Goal: Task Accomplishment & Management: Complete application form

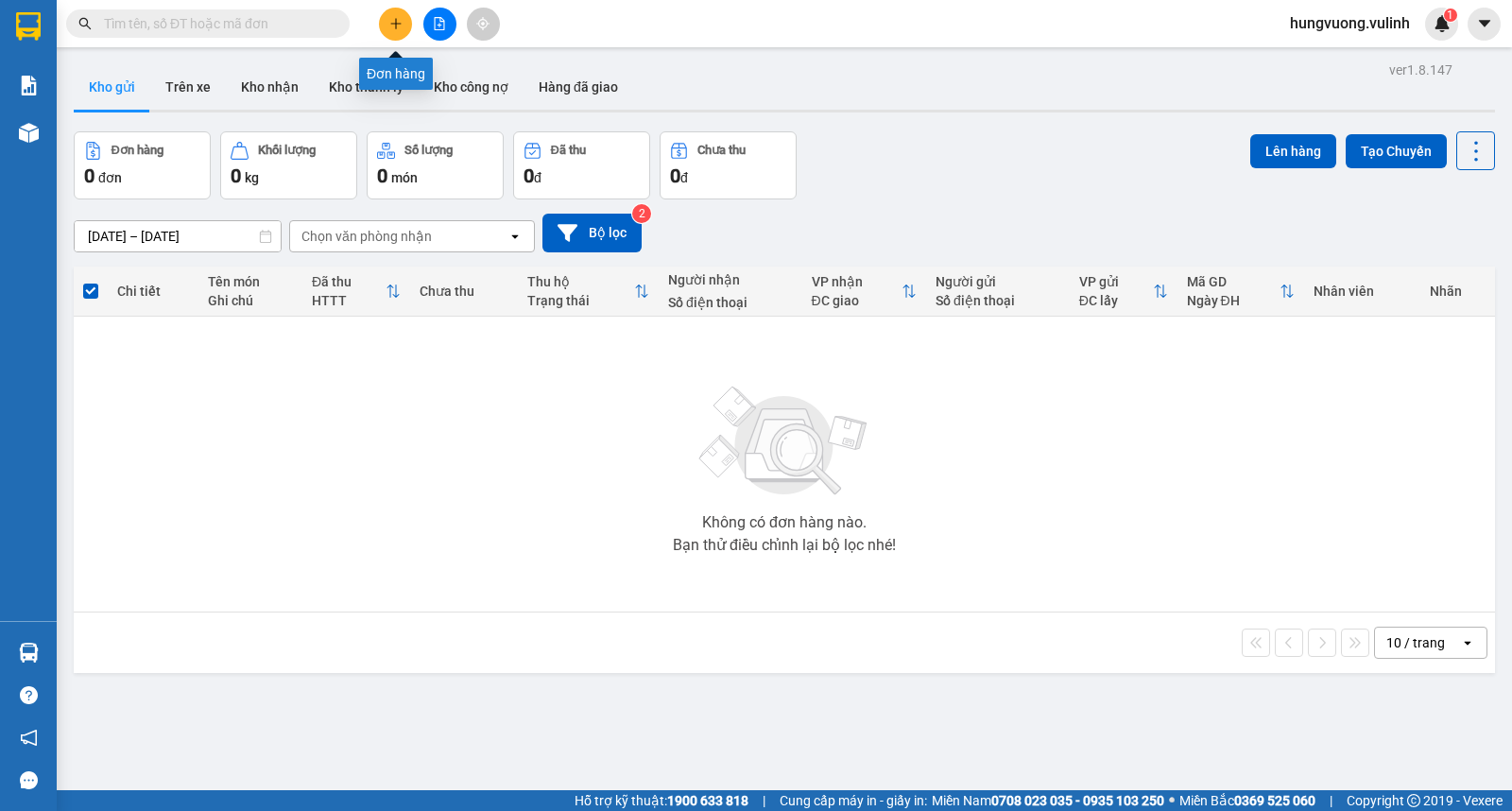
click at [388, 25] on button at bounding box center [395, 24] width 33 height 33
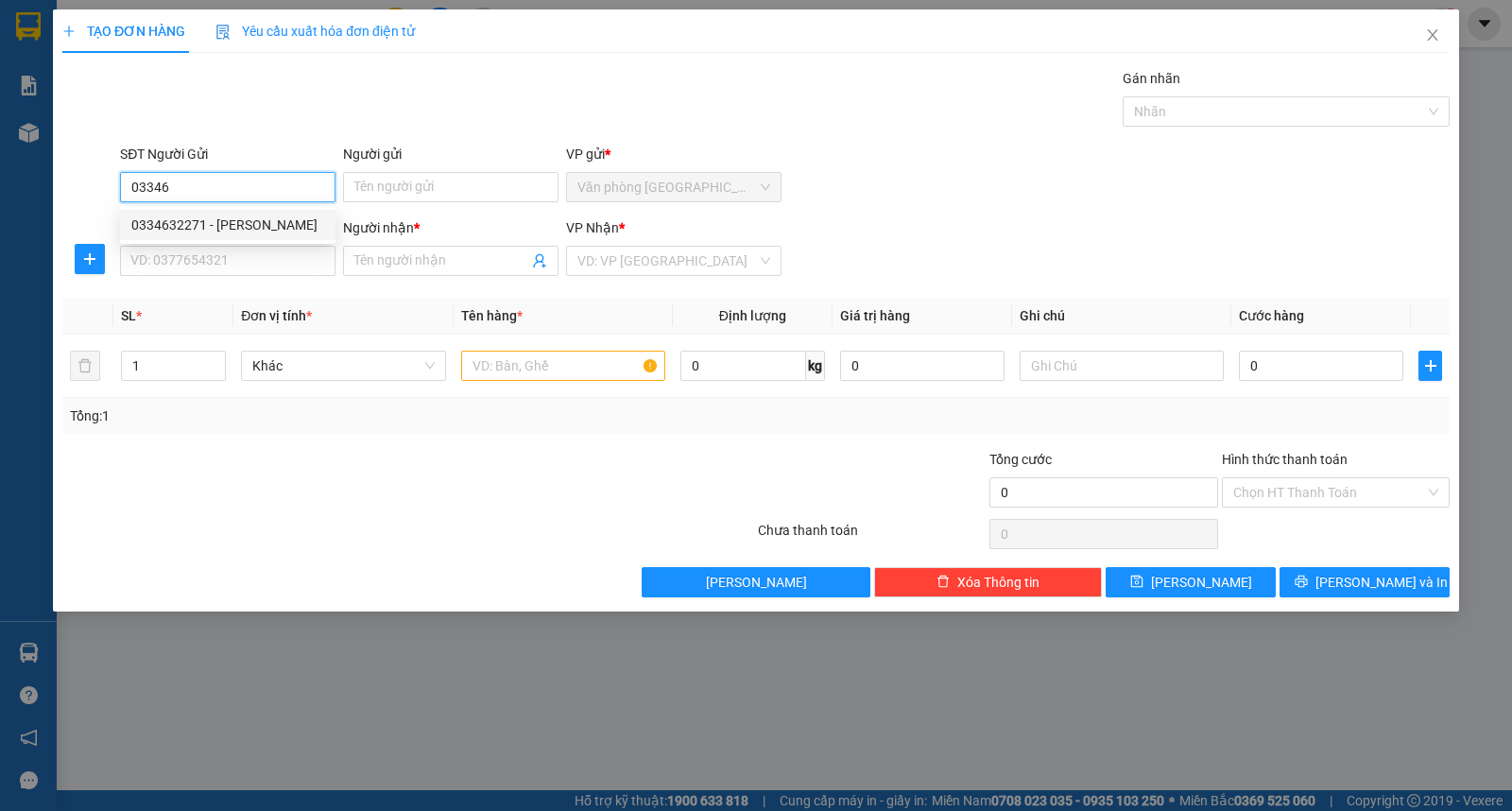
click at [258, 216] on div "0334632271 - [PERSON_NAME]" at bounding box center [227, 226] width 193 height 21
type input "0334632271"
type input "QUÁCH VĂN THỨC"
type input "0869643718"
type input "MAI"
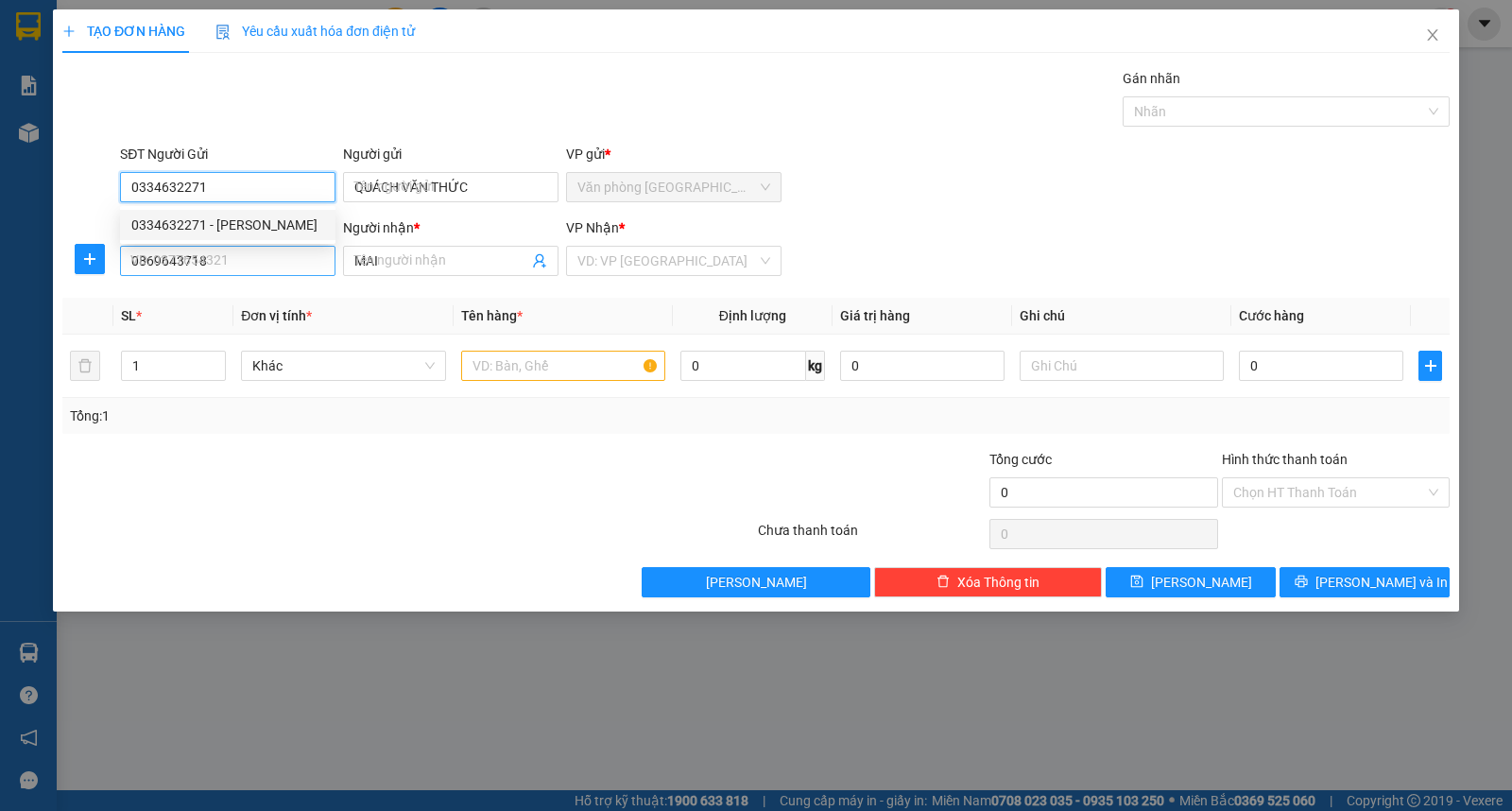
type input "40.000"
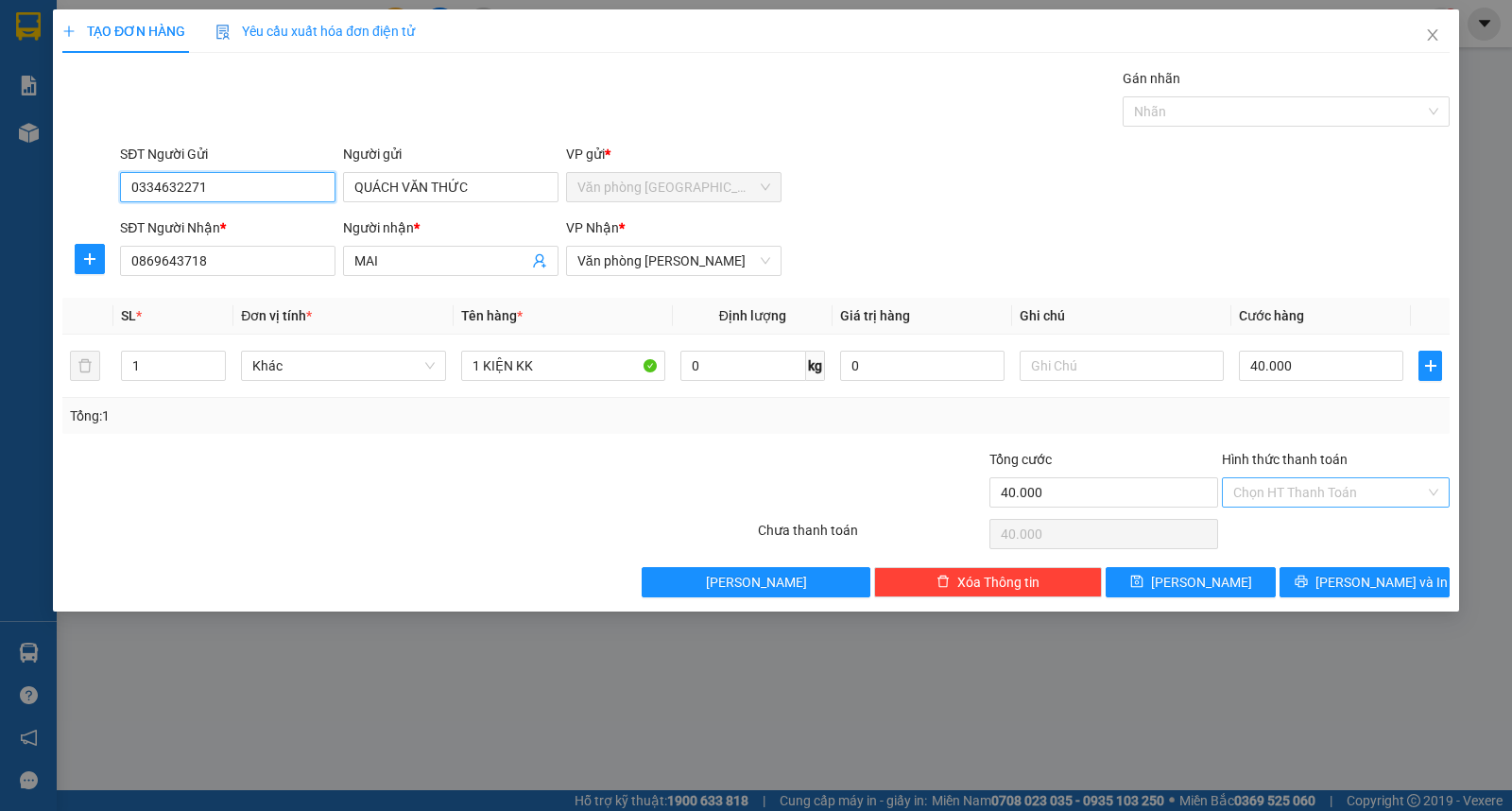
type input "0334632271"
click at [1290, 495] on input "Hình thức thanh toán" at bounding box center [1330, 493] width 192 height 29
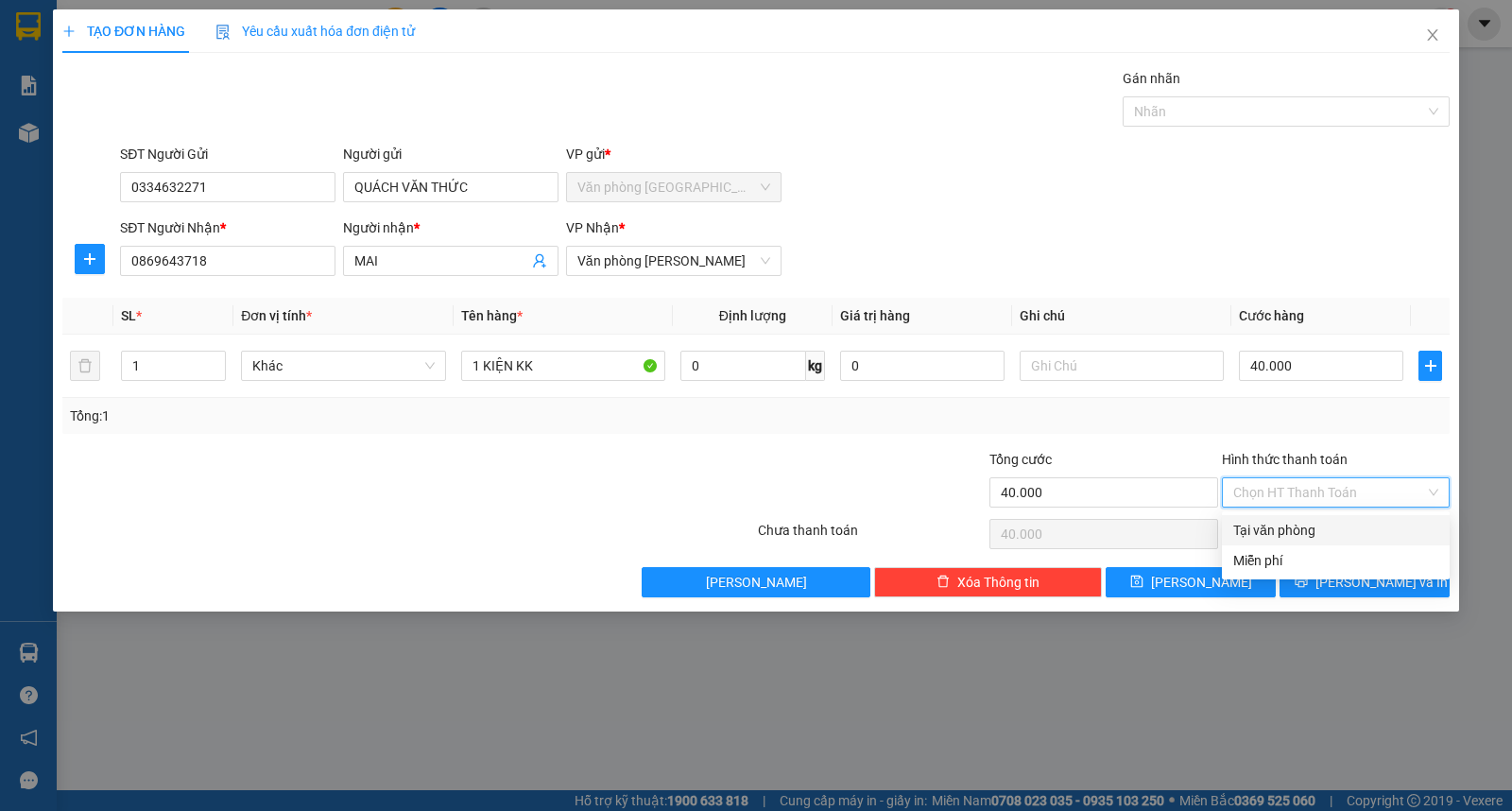
click at [1289, 531] on div "Tại văn phòng" at bounding box center [1336, 531] width 205 height 21
type input "0"
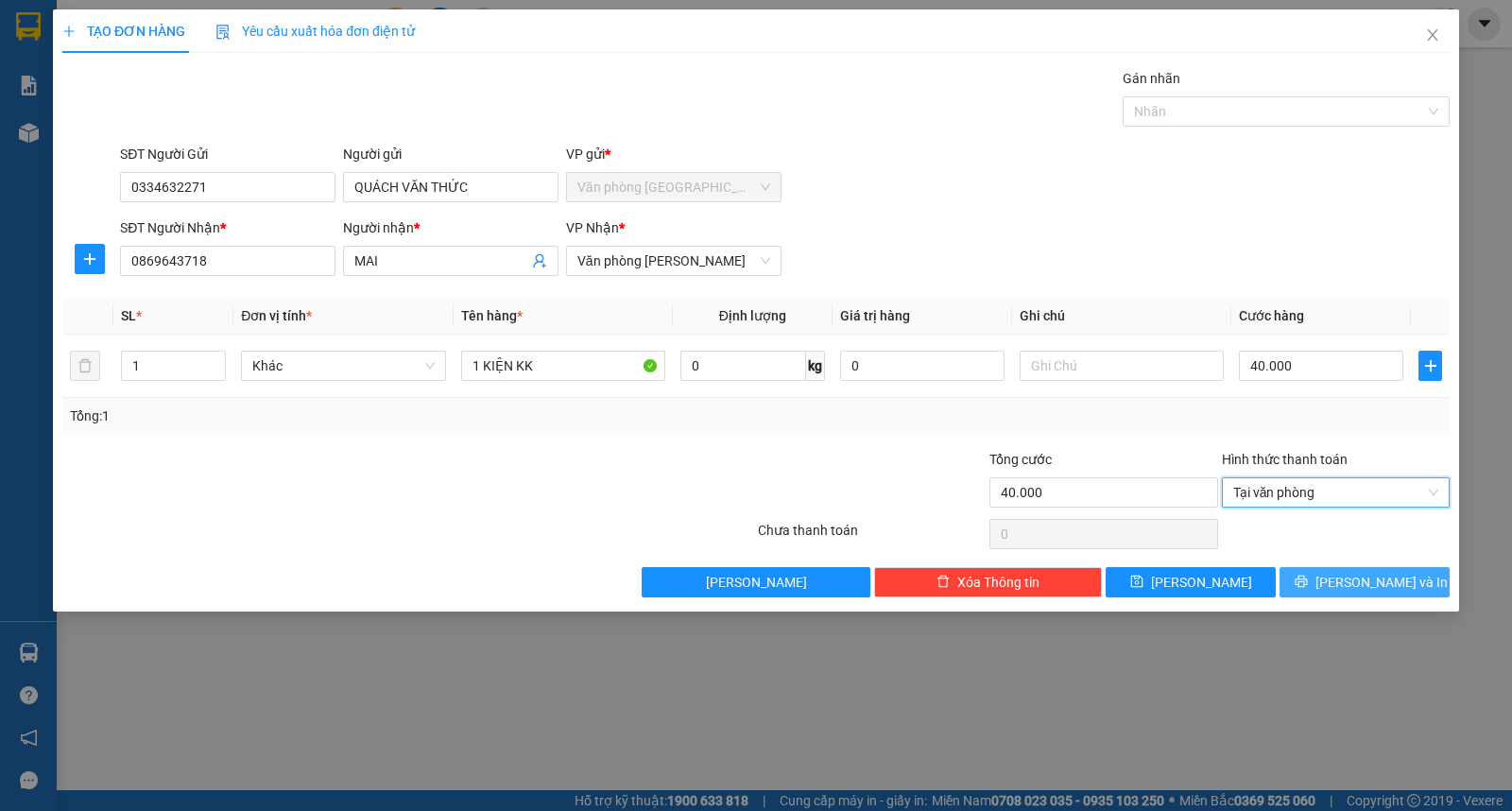
click at [1325, 582] on button "[PERSON_NAME] và In" at bounding box center [1364, 583] width 170 height 31
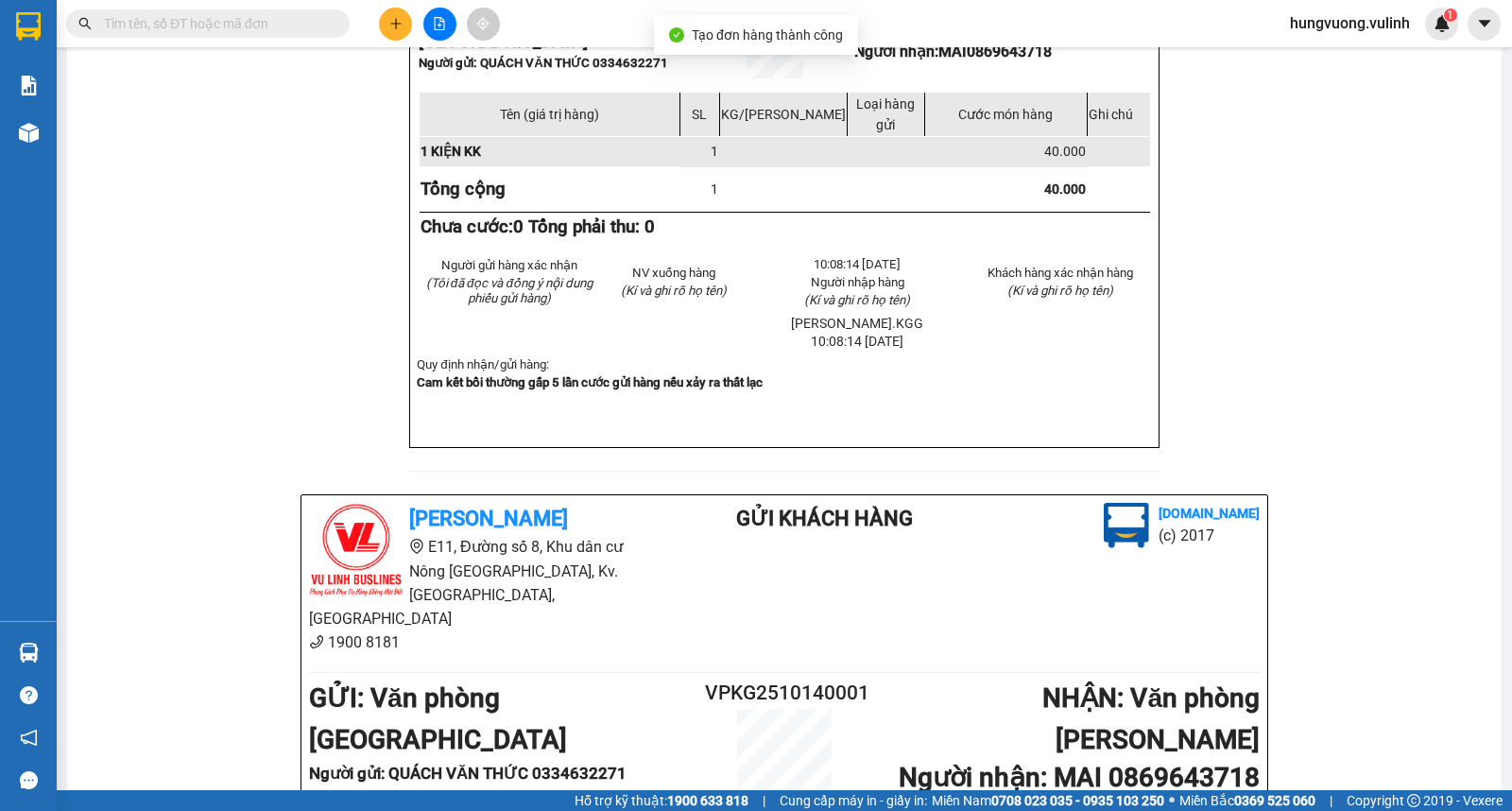
scroll to position [703, 0]
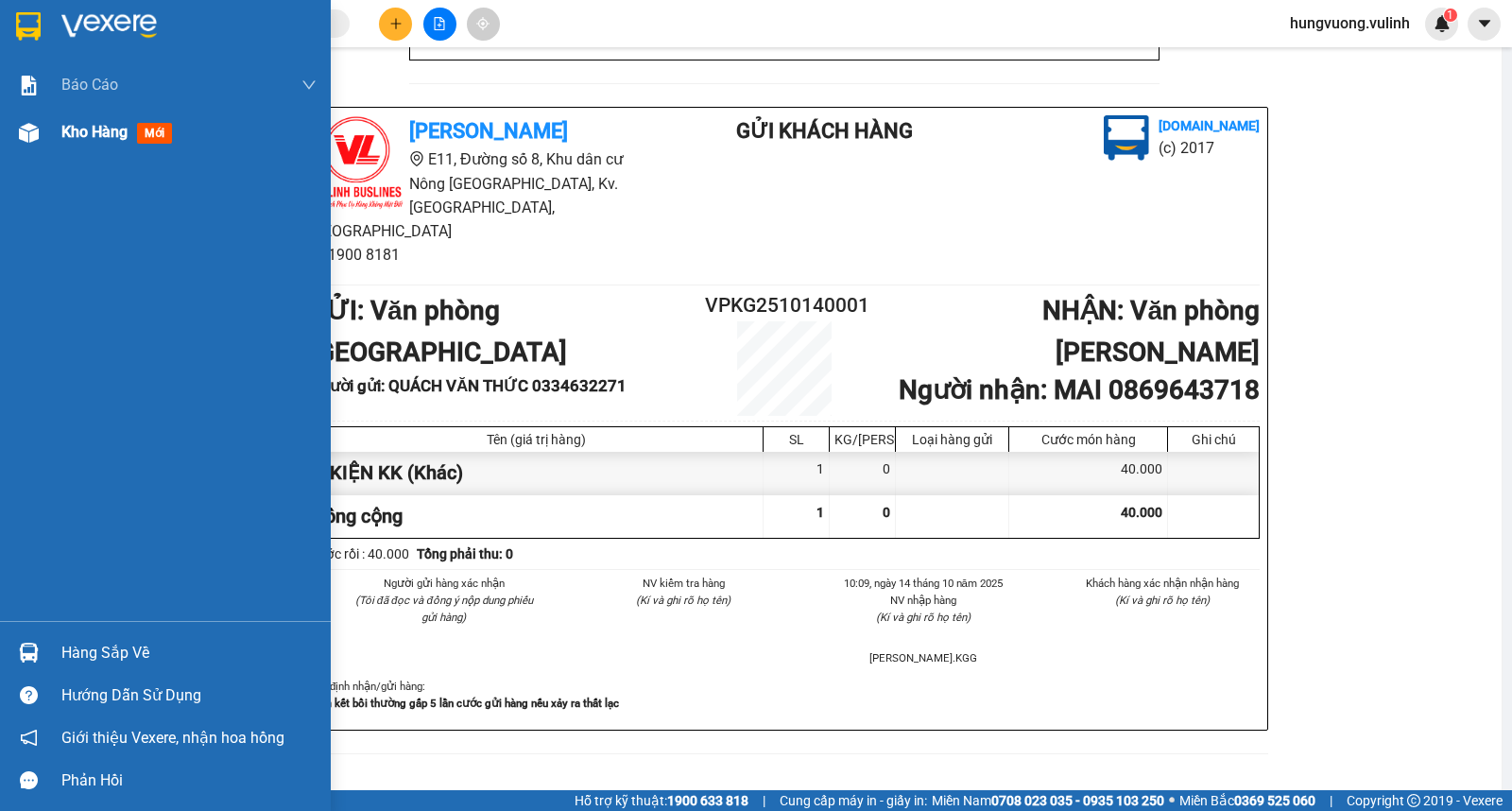
click at [95, 123] on span "Kho hàng" at bounding box center [94, 131] width 66 height 18
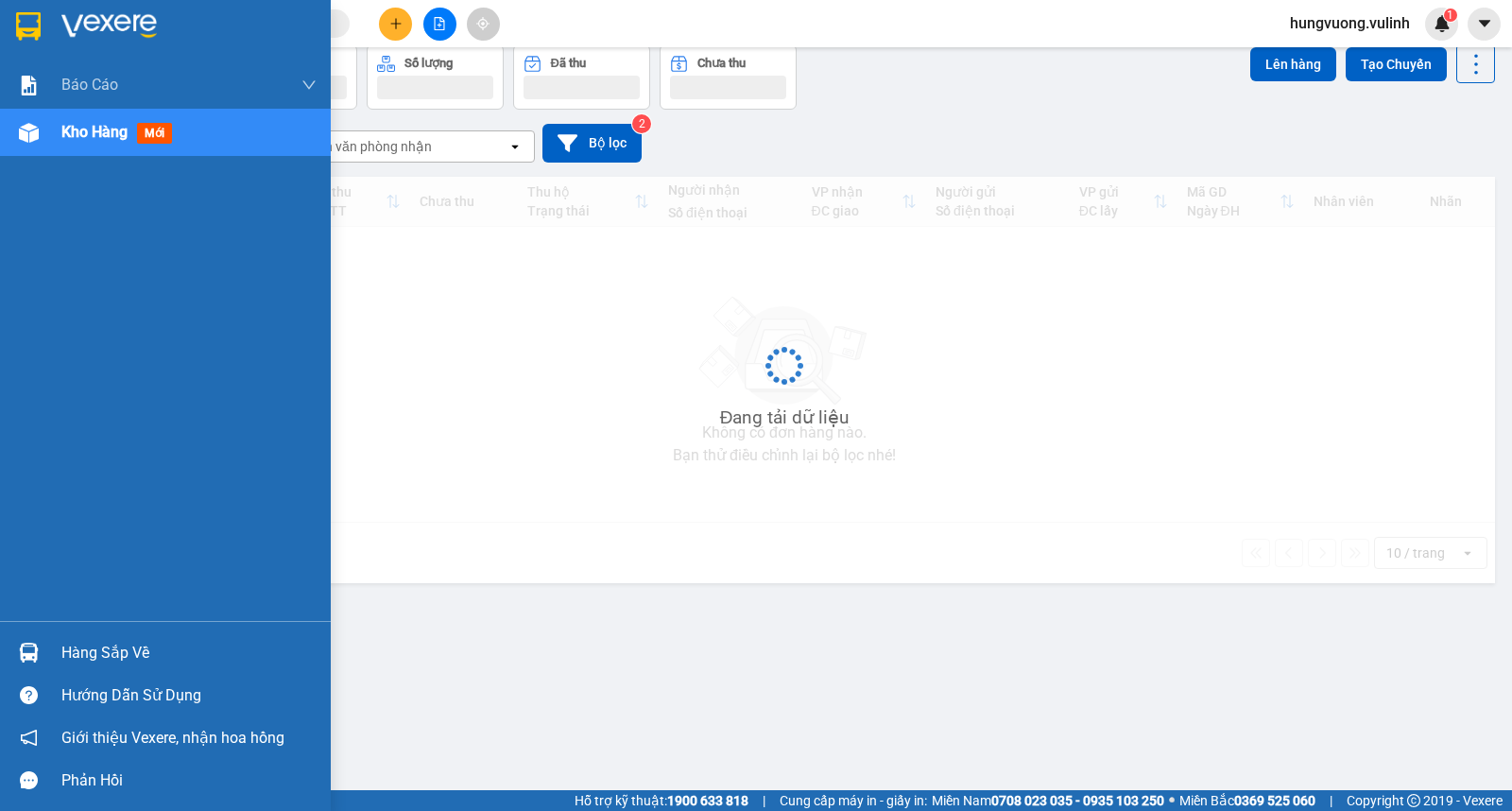
scroll to position [87, 0]
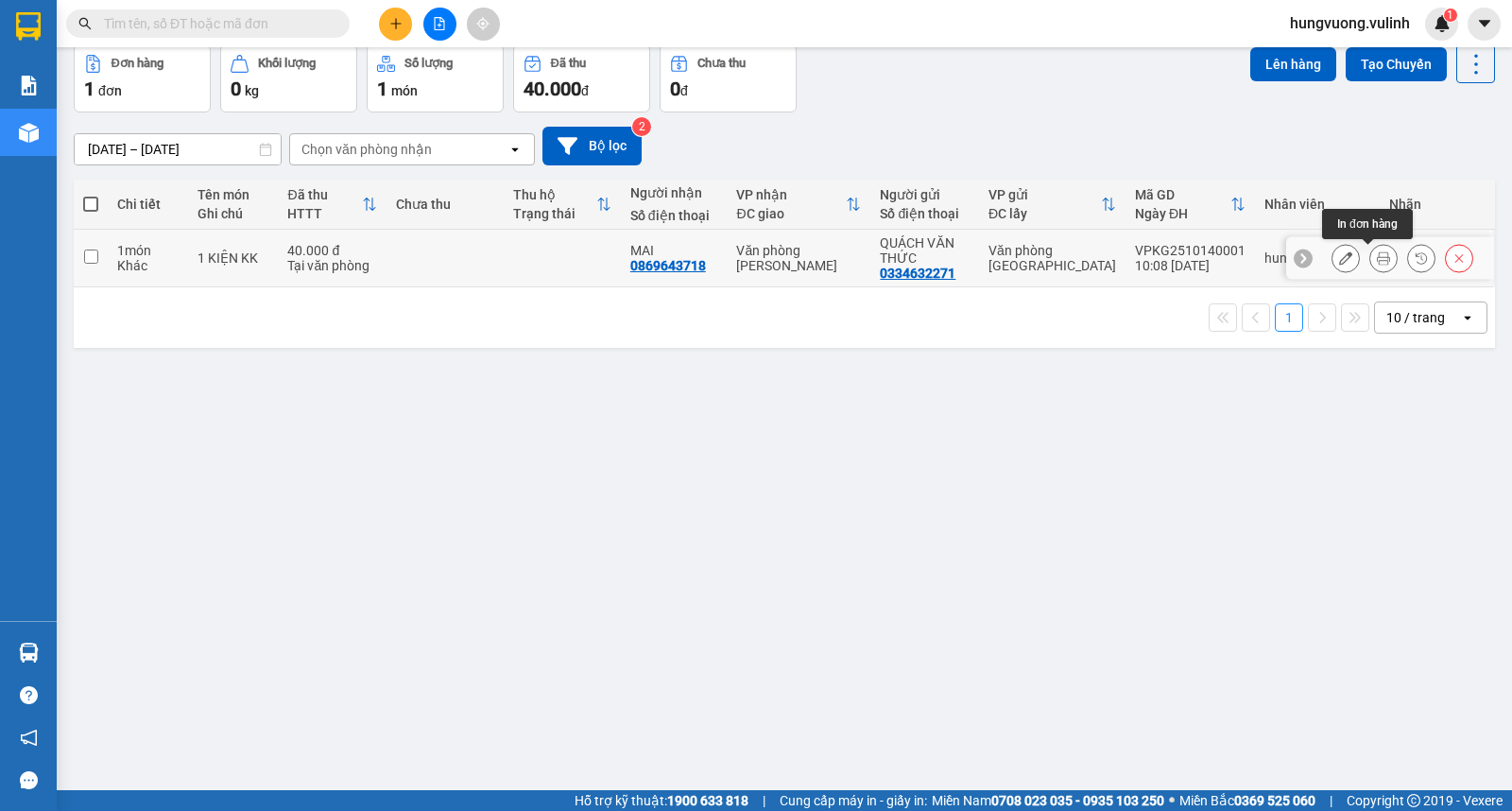
click at [1377, 255] on icon at bounding box center [1383, 258] width 13 height 13
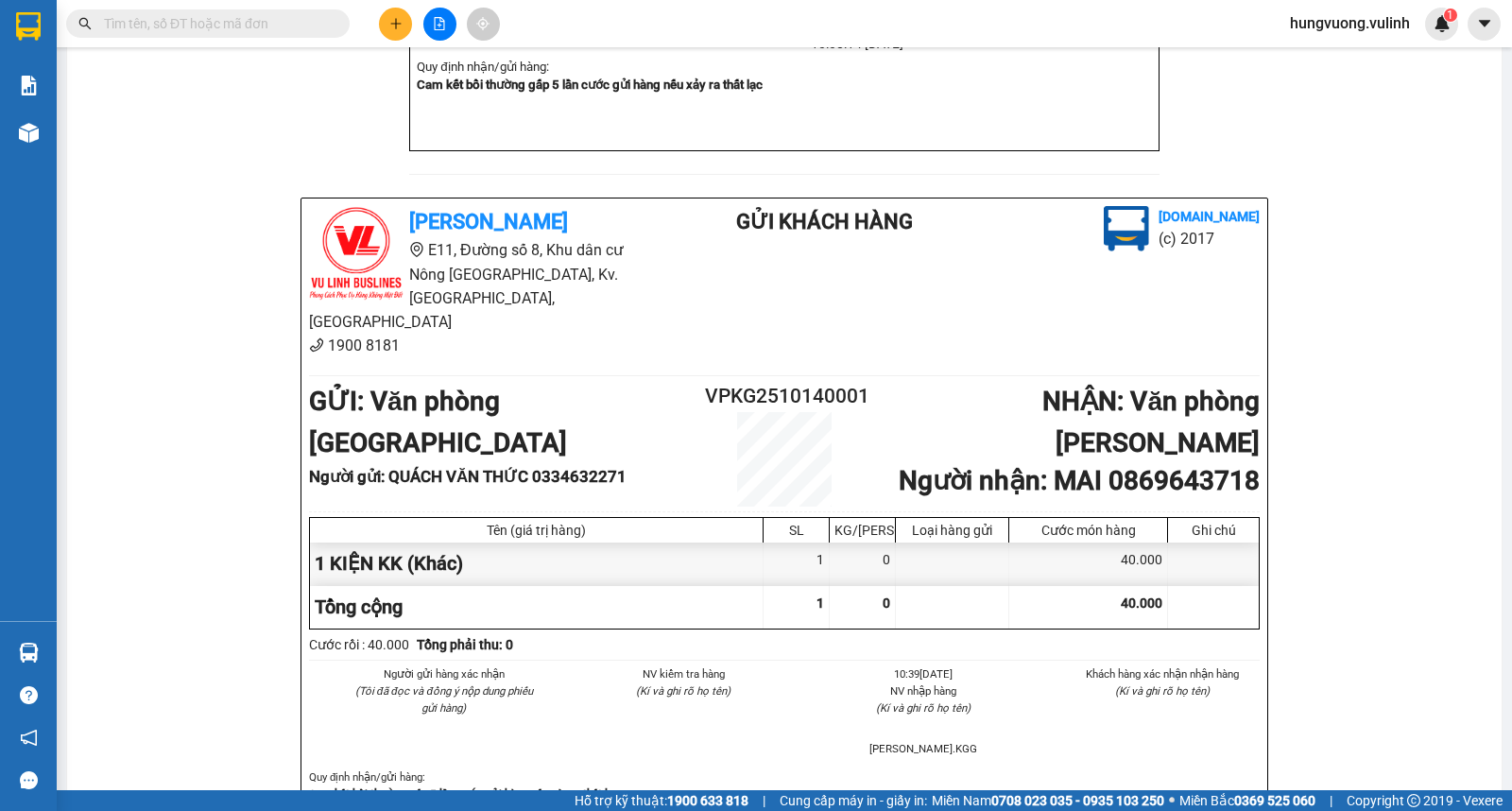
scroll to position [703, 0]
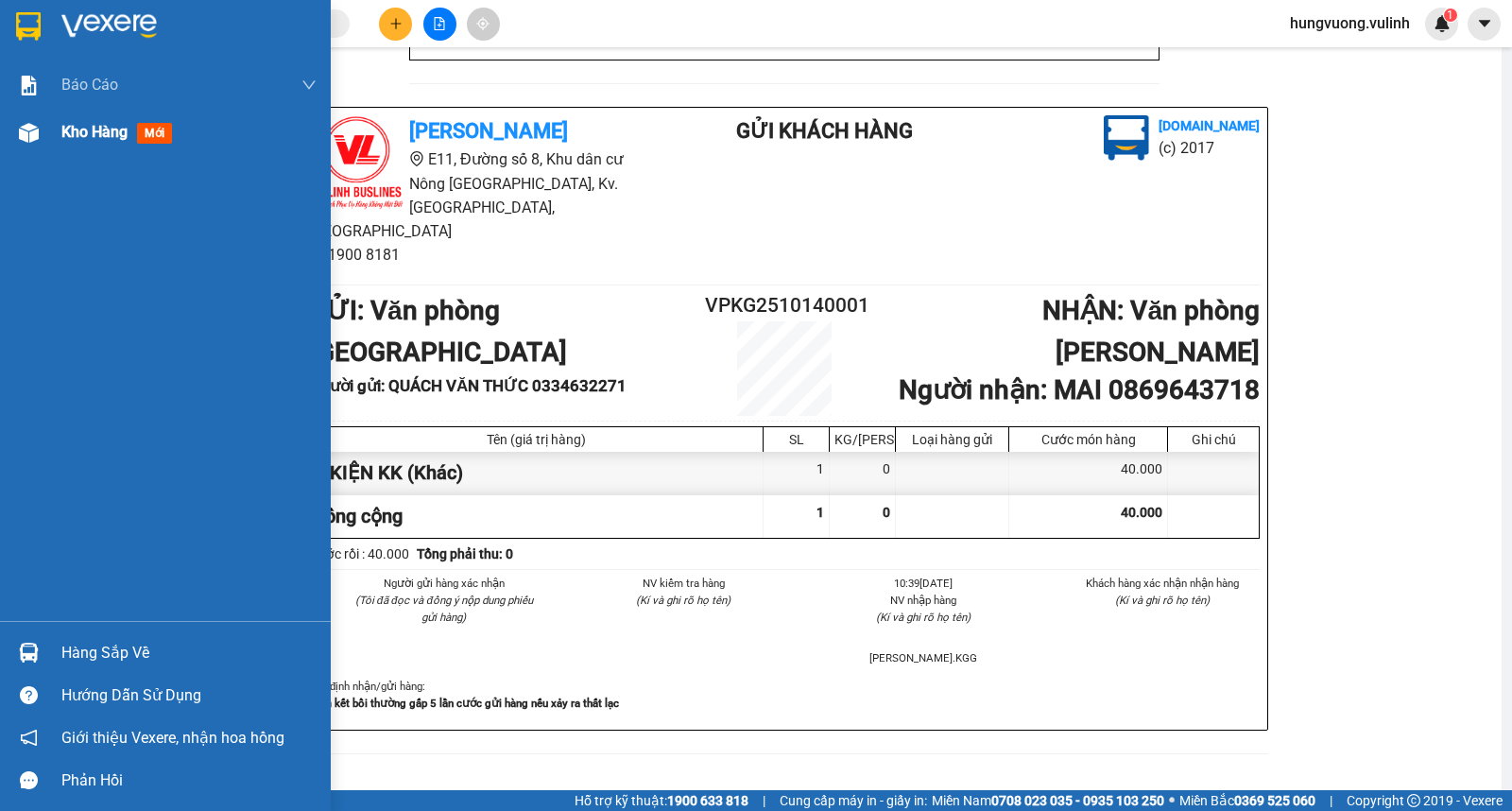
click at [99, 138] on span "Kho hàng" at bounding box center [94, 131] width 66 height 18
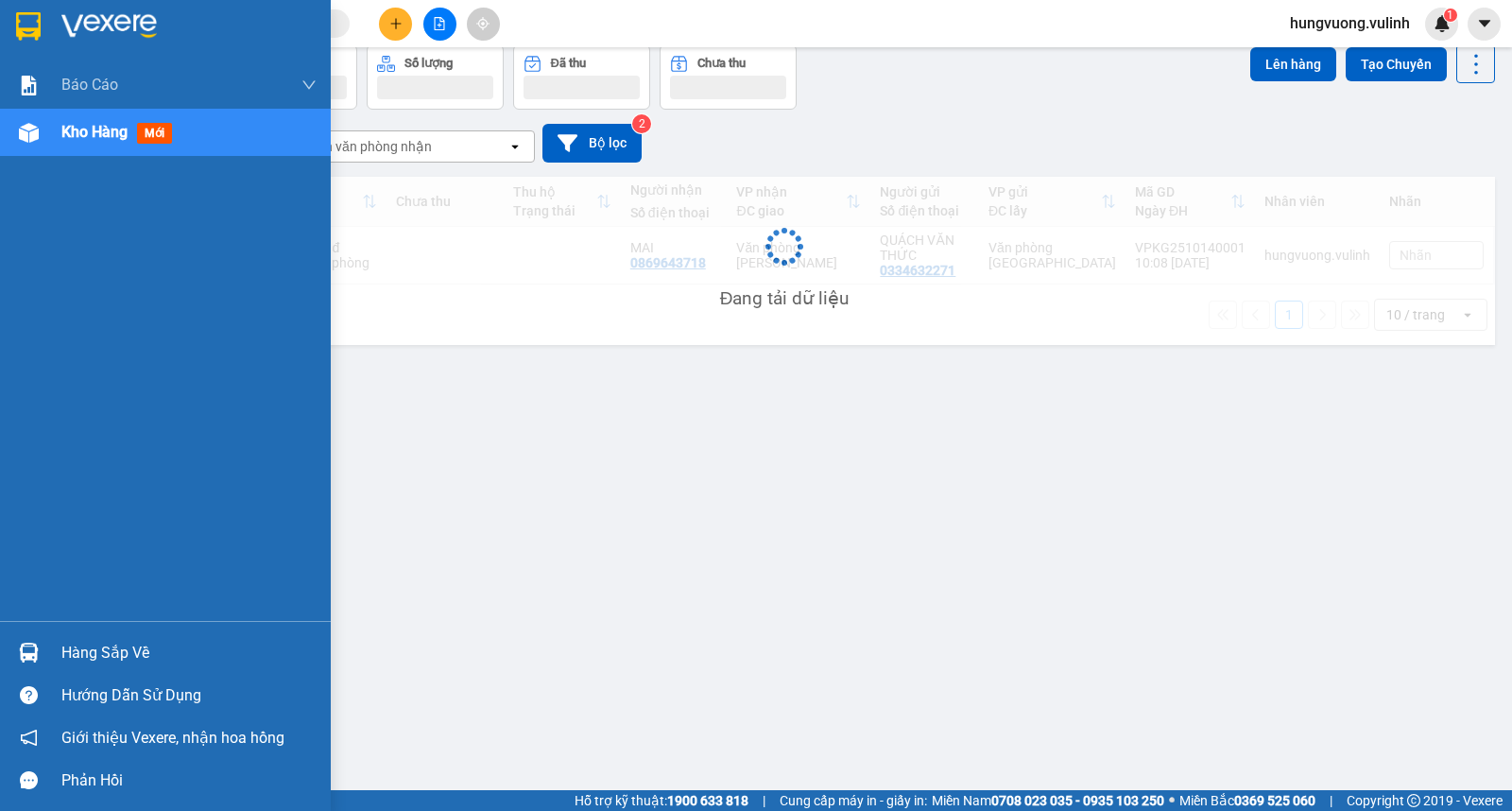
scroll to position [87, 0]
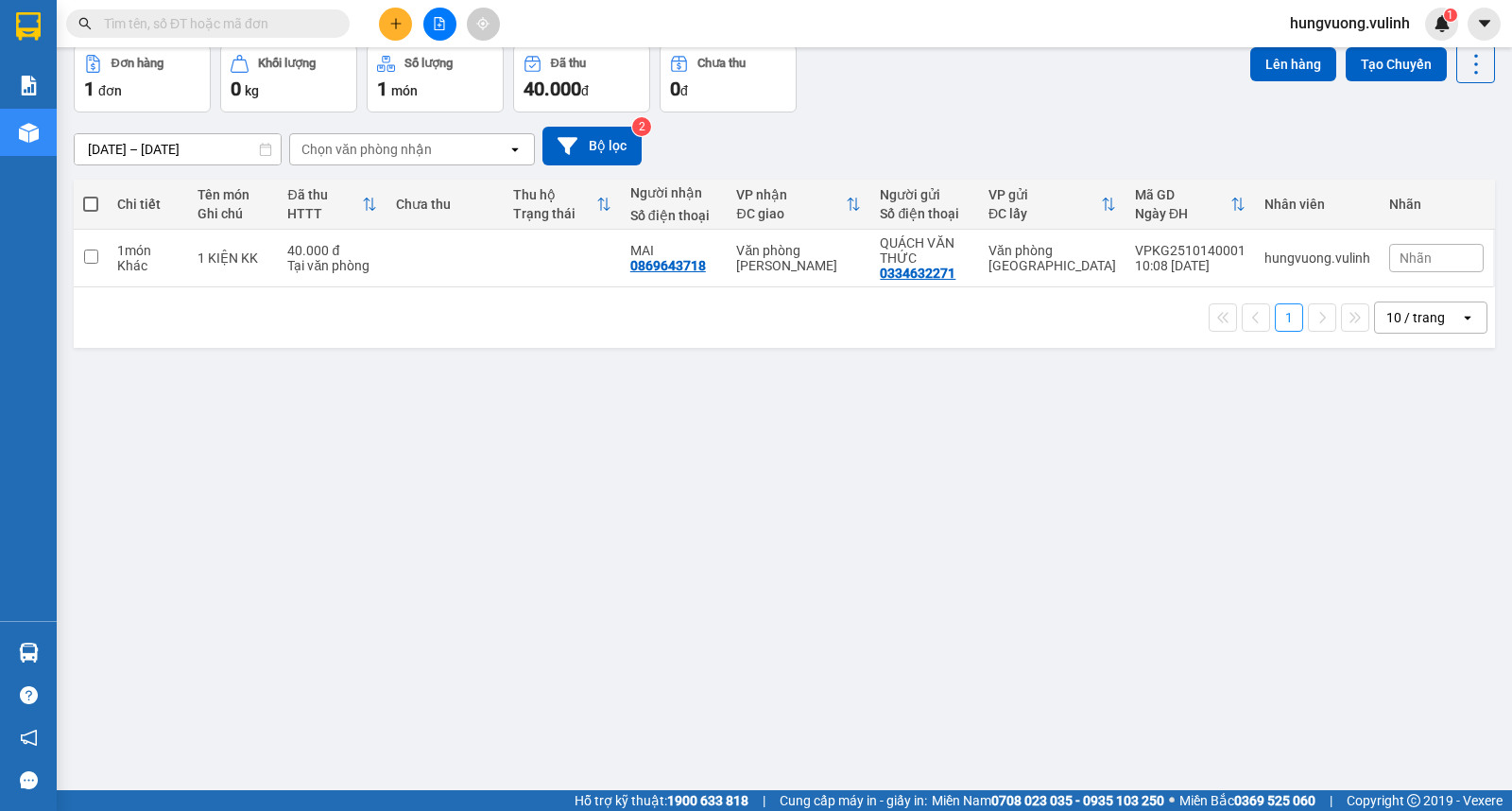
click at [93, 212] on label at bounding box center [91, 204] width 15 height 19
click at [91, 195] on input "checkbox" at bounding box center [91, 195] width 0 height 0
checkbox input "true"
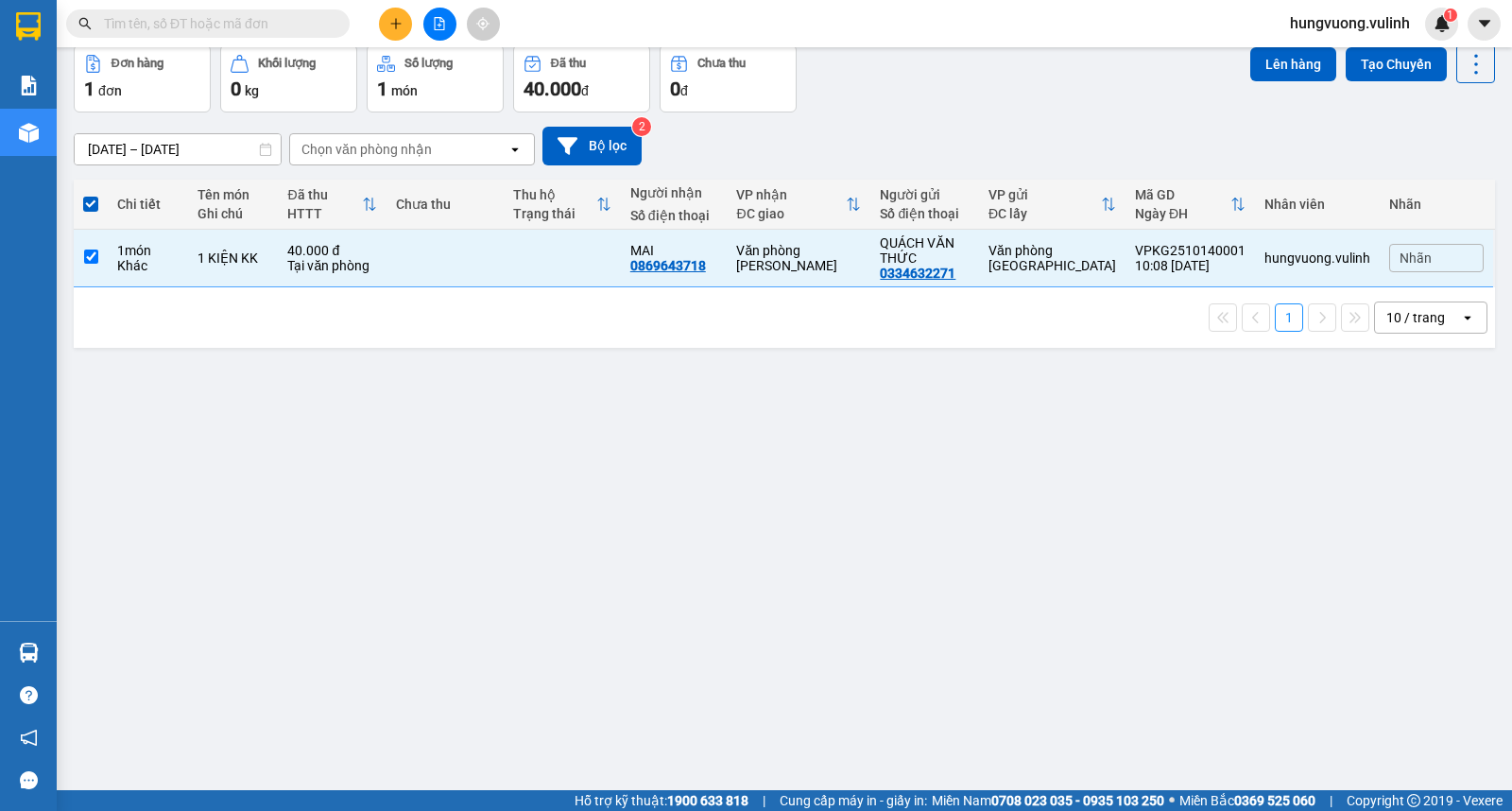
scroll to position [0, 0]
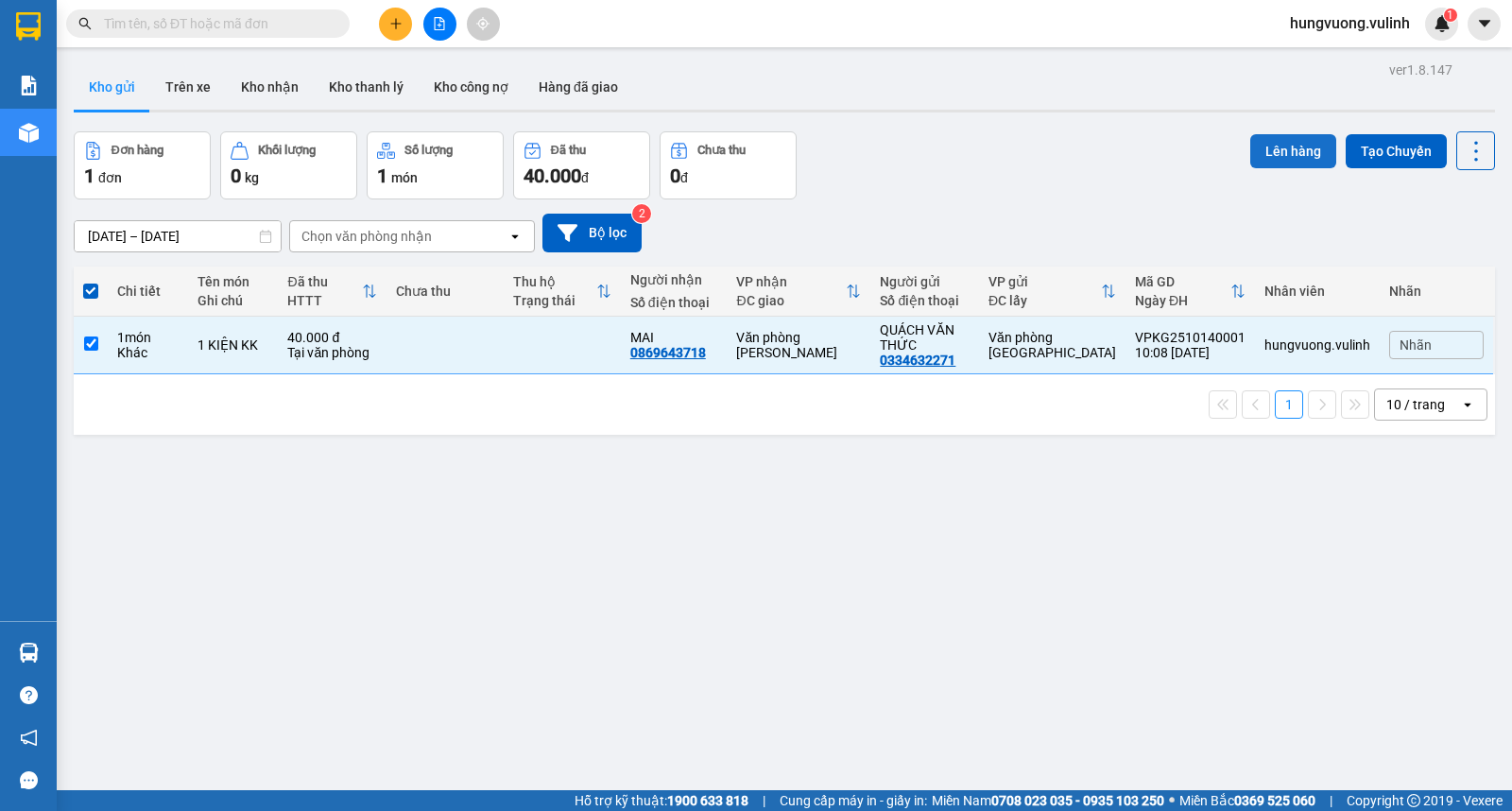
click at [1272, 149] on button "Lên hàng" at bounding box center [1293, 151] width 86 height 34
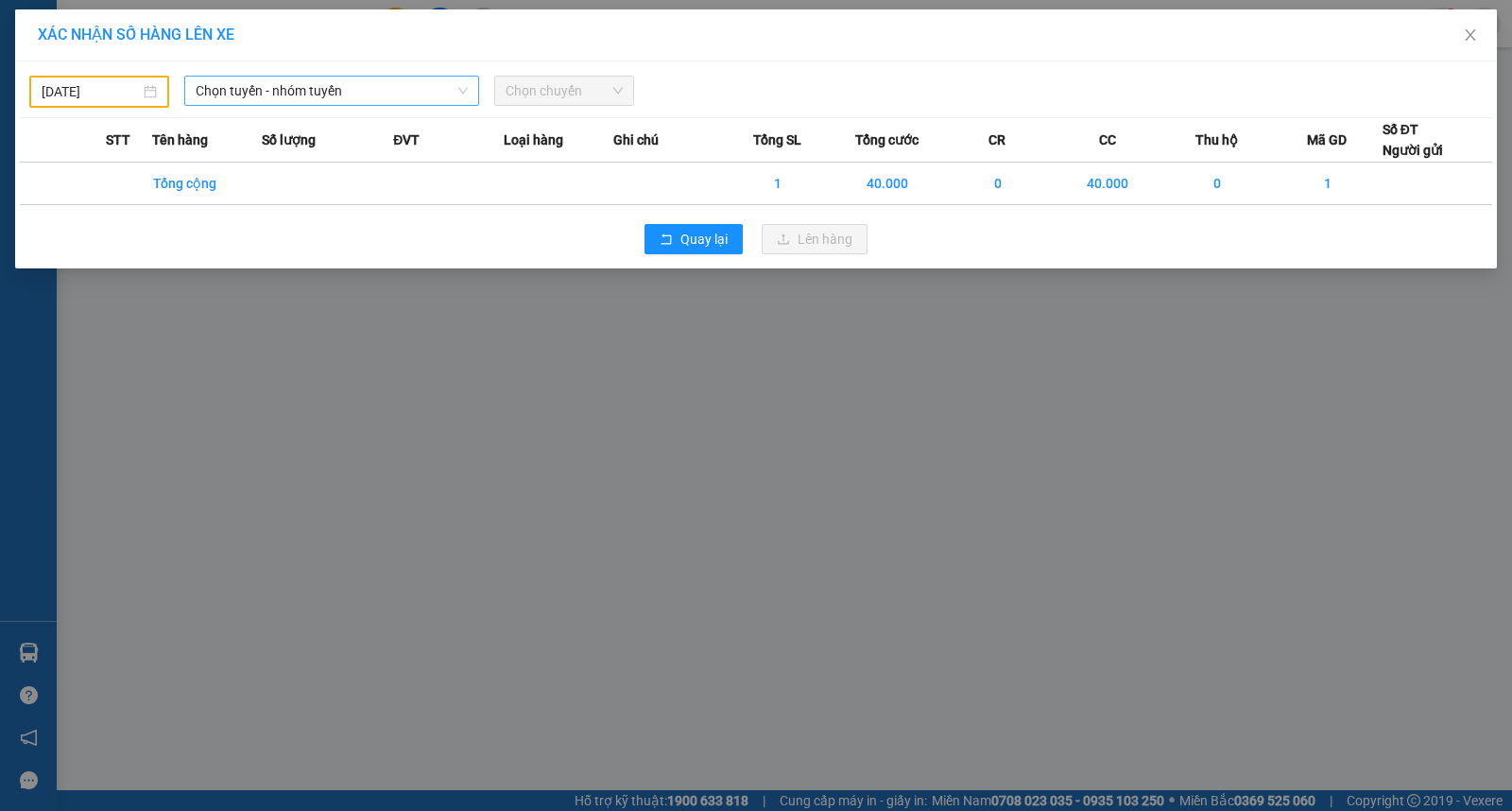
click at [359, 98] on span "Chọn tuyến - nhóm tuyến" at bounding box center [332, 91] width 272 height 29
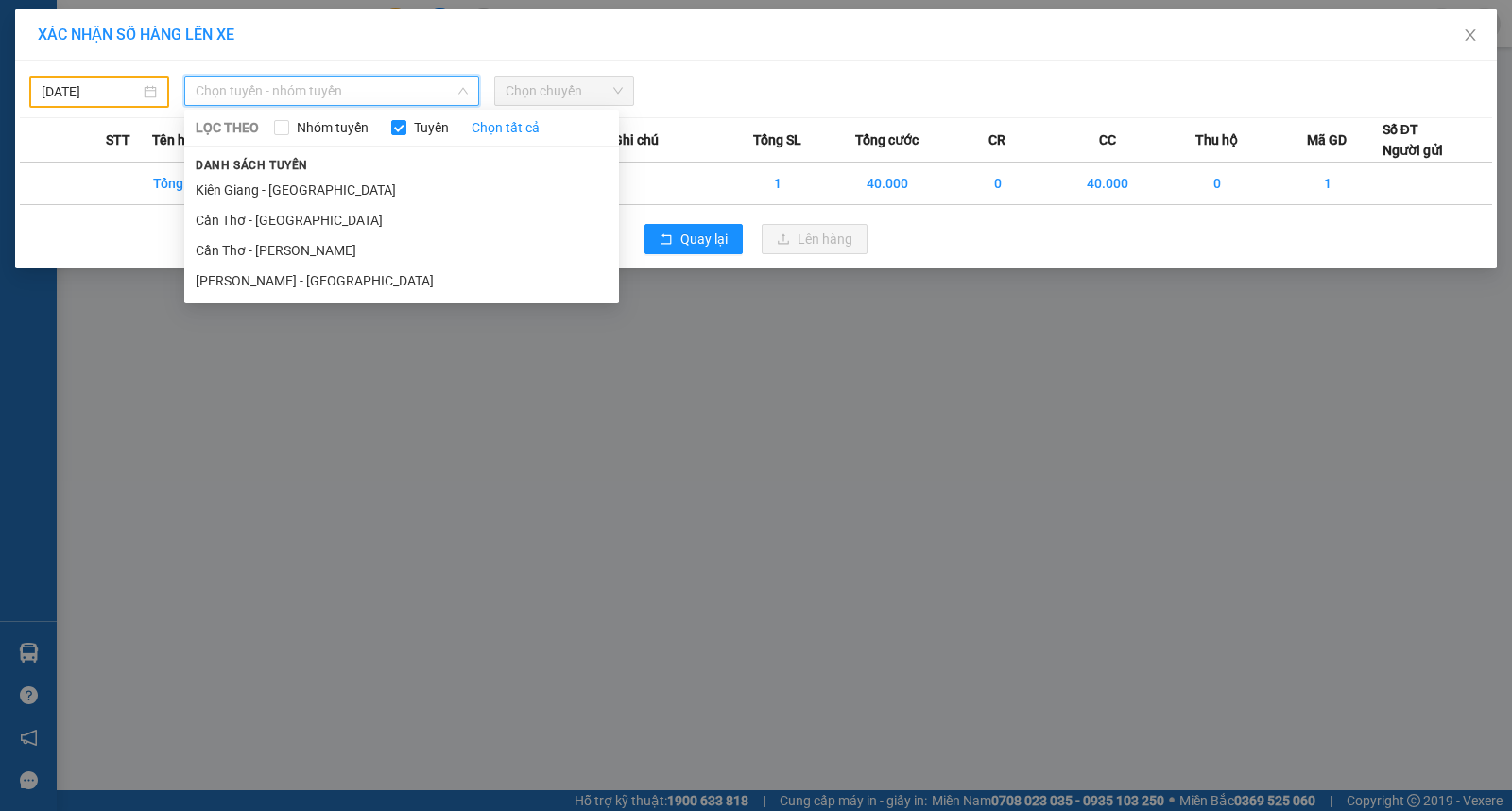
click at [125, 80] on body "Kết quả tìm kiếm ( 0 ) Bộ lọc No Data hungvuong.vulinh 1 Báo cáo BC hàng tồn (t…" at bounding box center [756, 405] width 1512 height 811
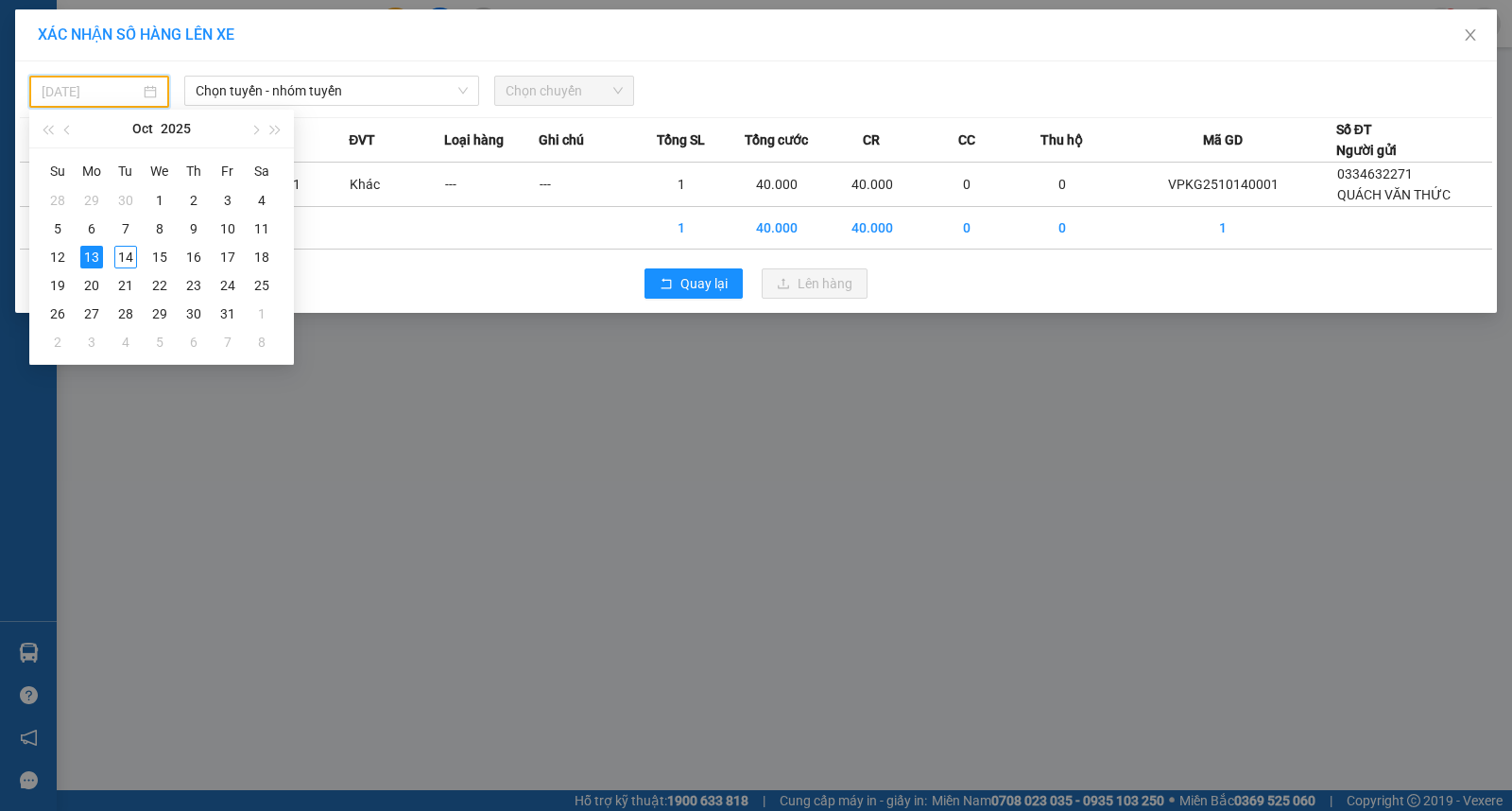
drag, startPoint x: 120, startPoint y: 262, endPoint x: 150, endPoint y: 215, distance: 55.8
click at [121, 263] on div "14" at bounding box center [126, 257] width 23 height 23
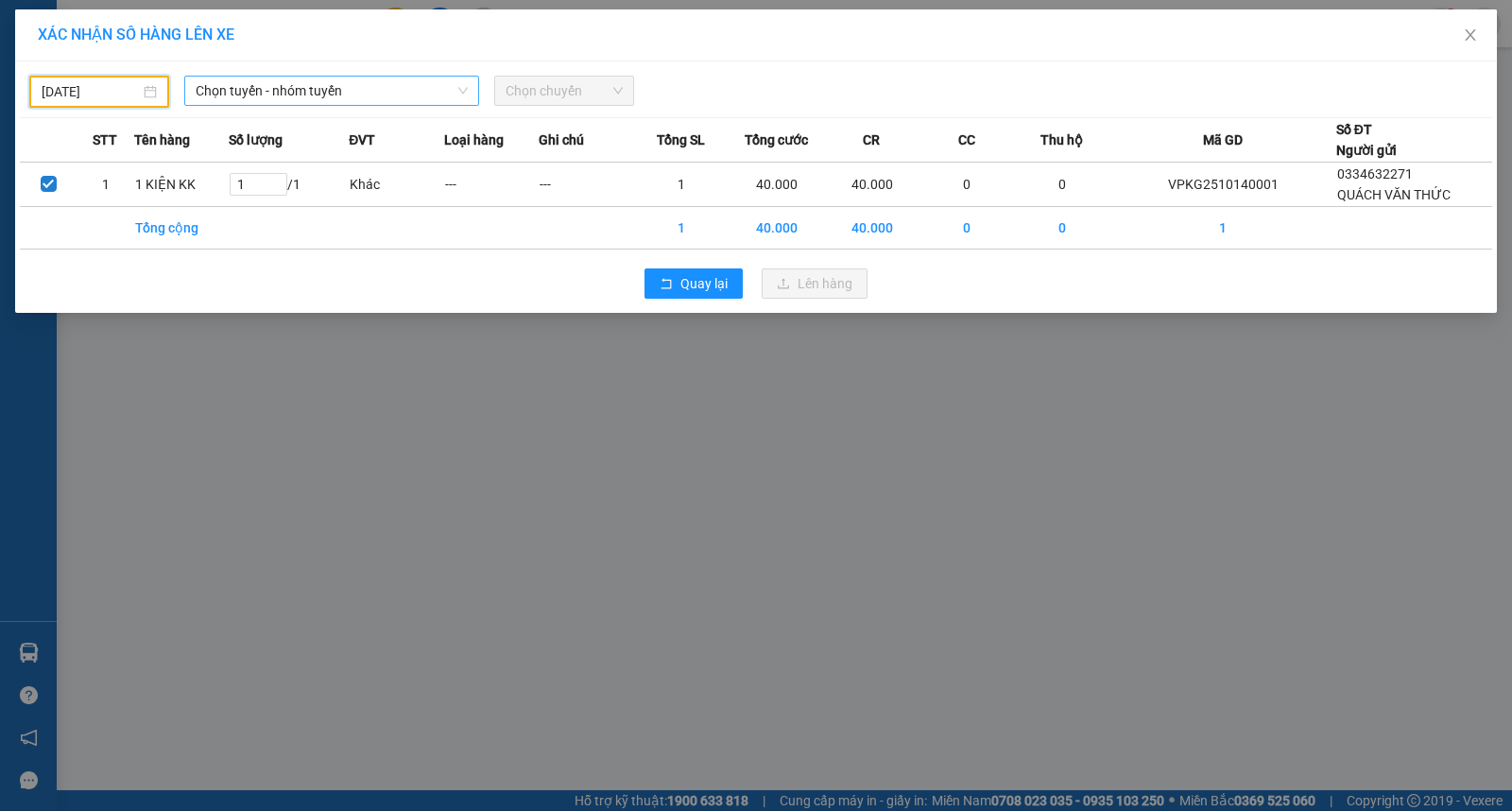
type input "[DATE]"
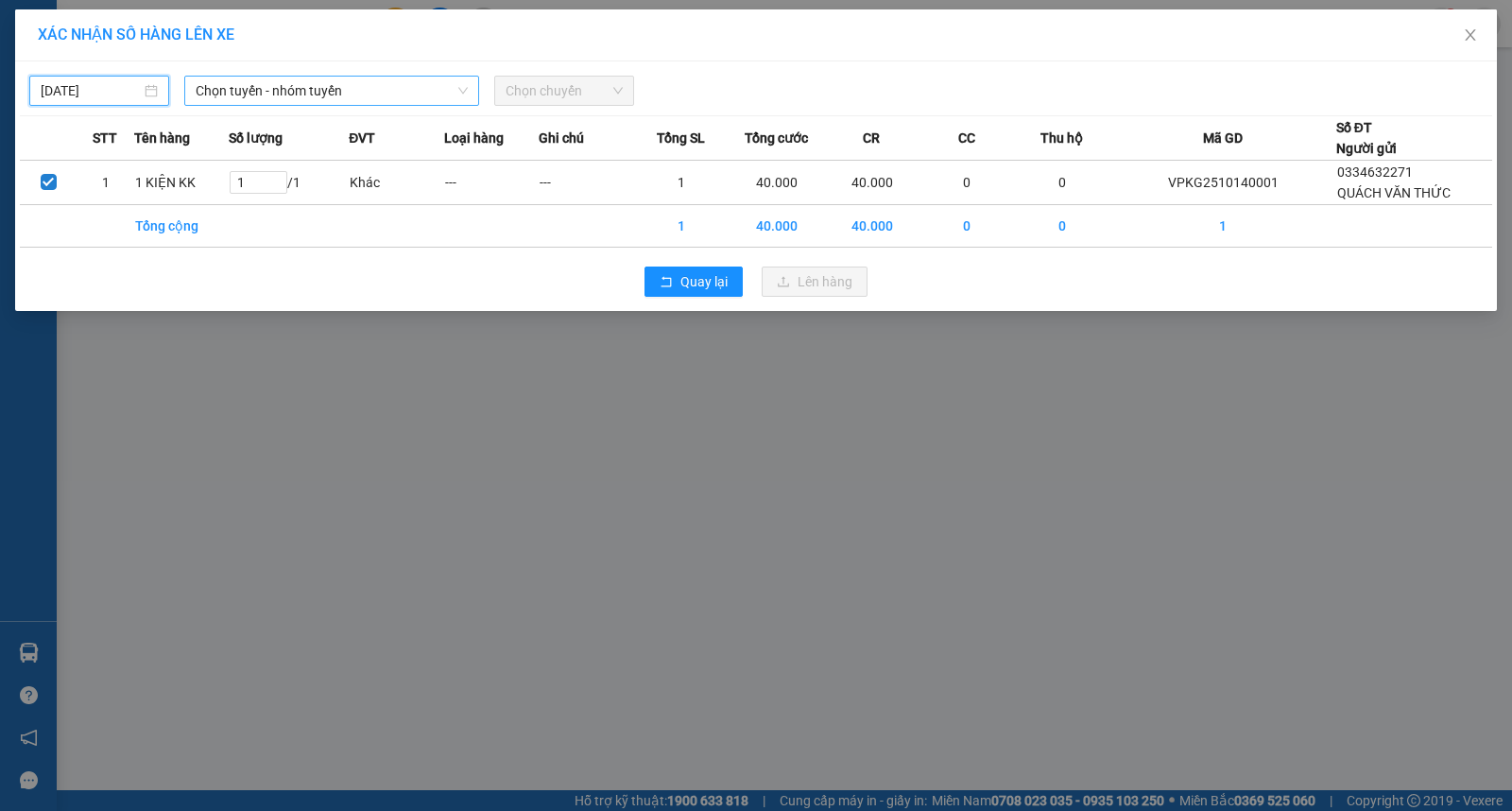
click at [306, 83] on span "Chọn tuyến - nhóm tuyến" at bounding box center [332, 91] width 272 height 29
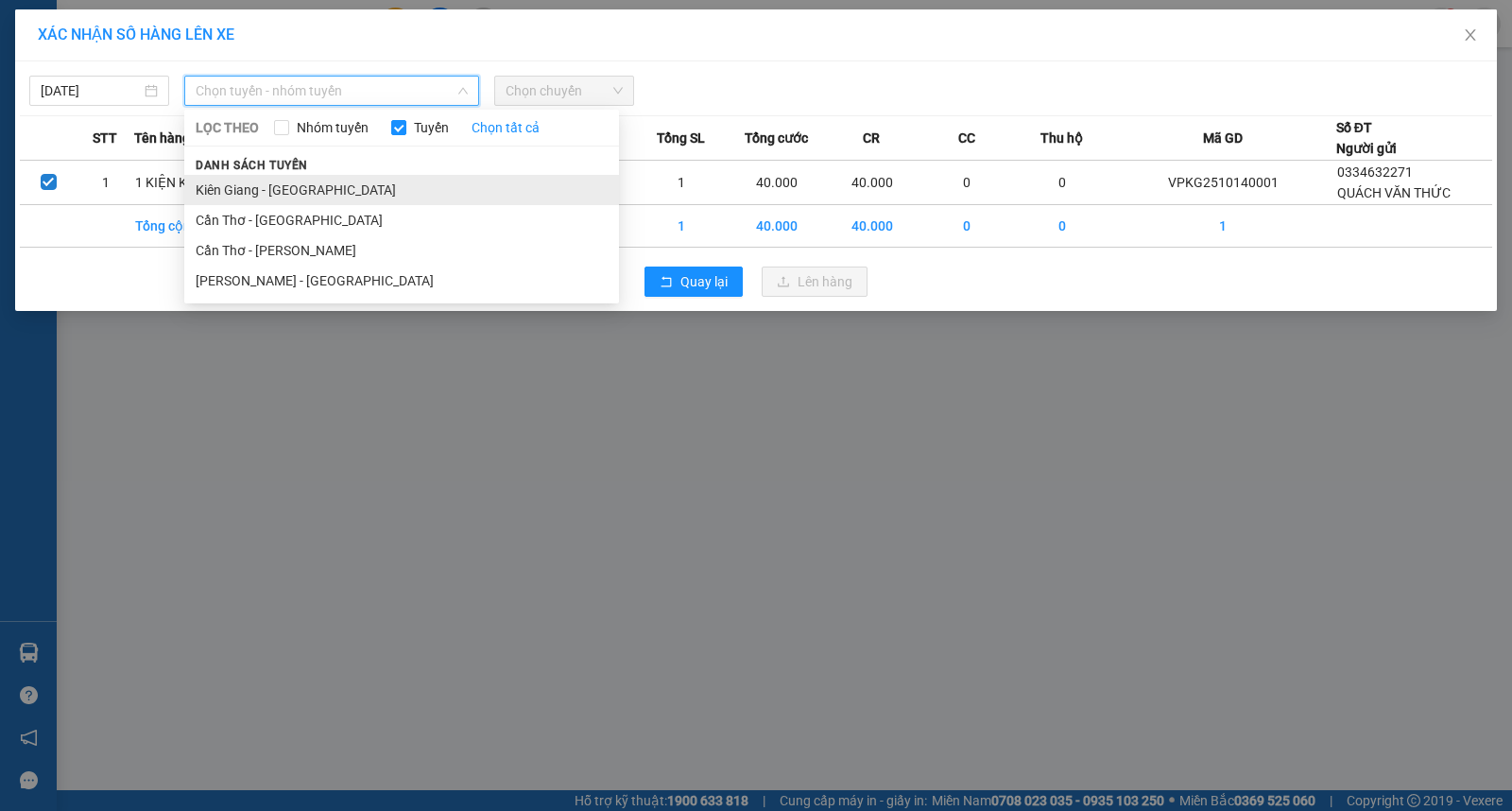
click at [309, 180] on li "Kiên Giang - [GEOGRAPHIC_DATA]" at bounding box center [401, 190] width 435 height 31
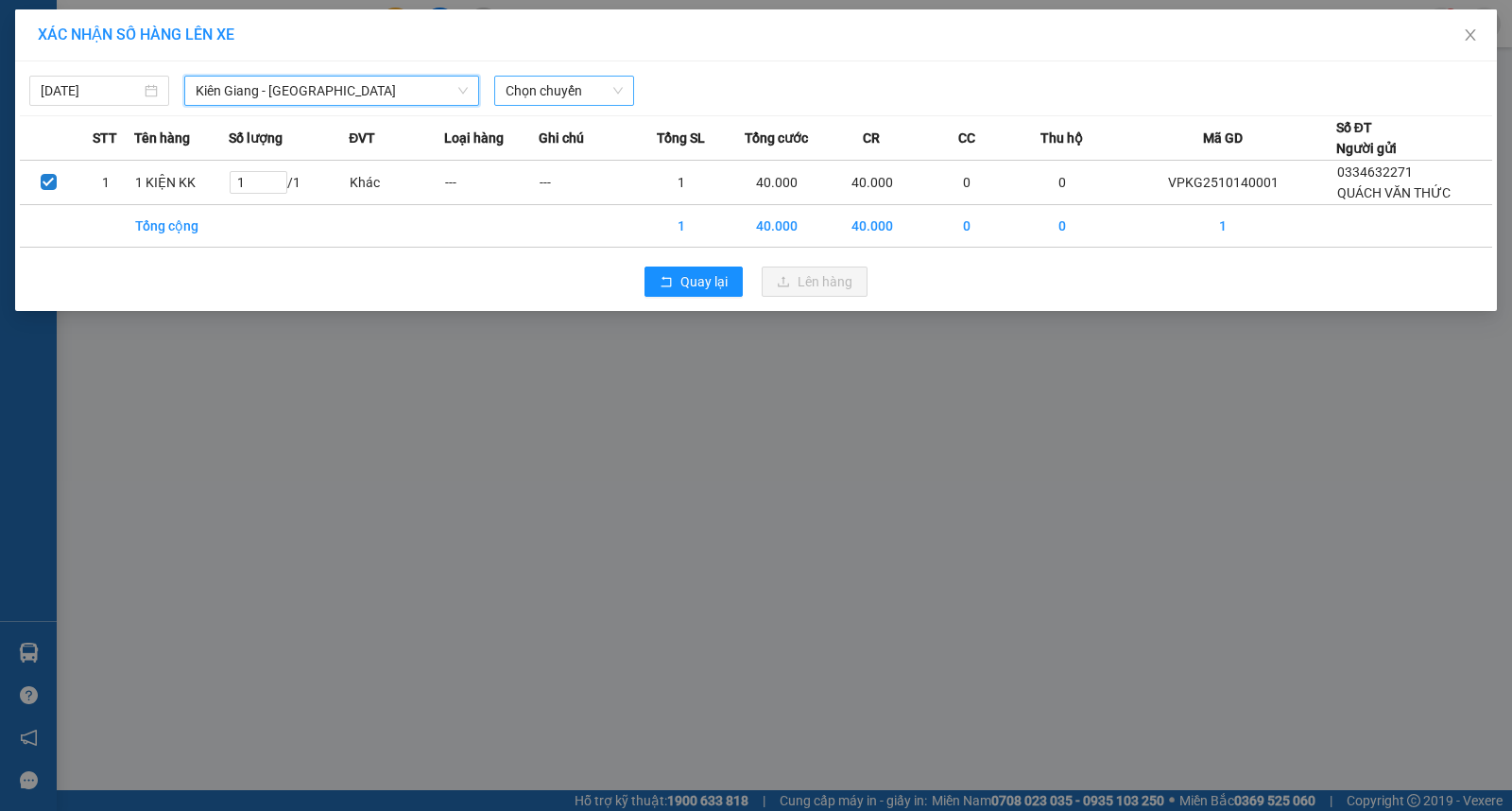
click at [505, 82] on div "Chọn chuyến" at bounding box center [564, 91] width 140 height 31
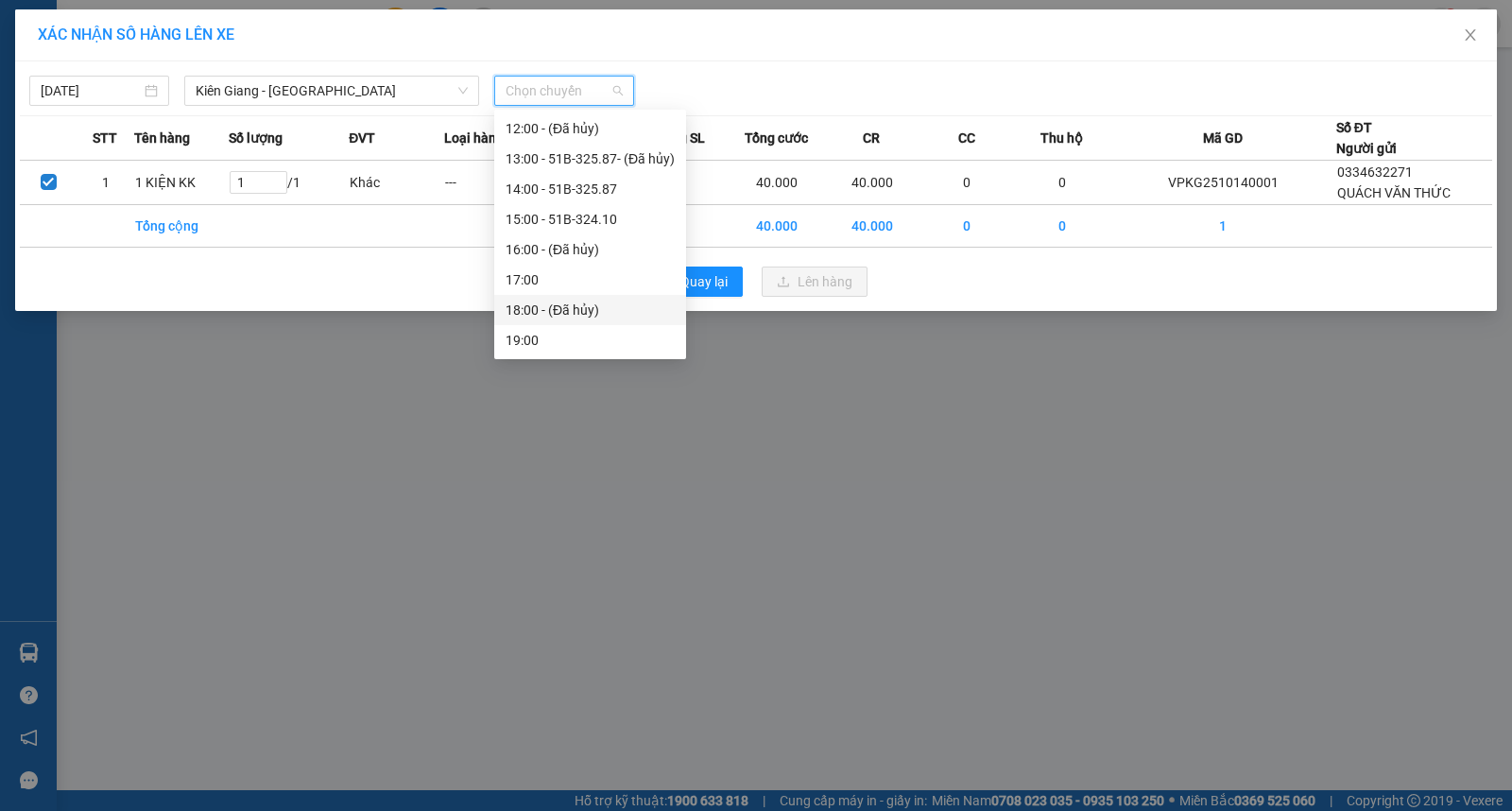
scroll to position [167, 0]
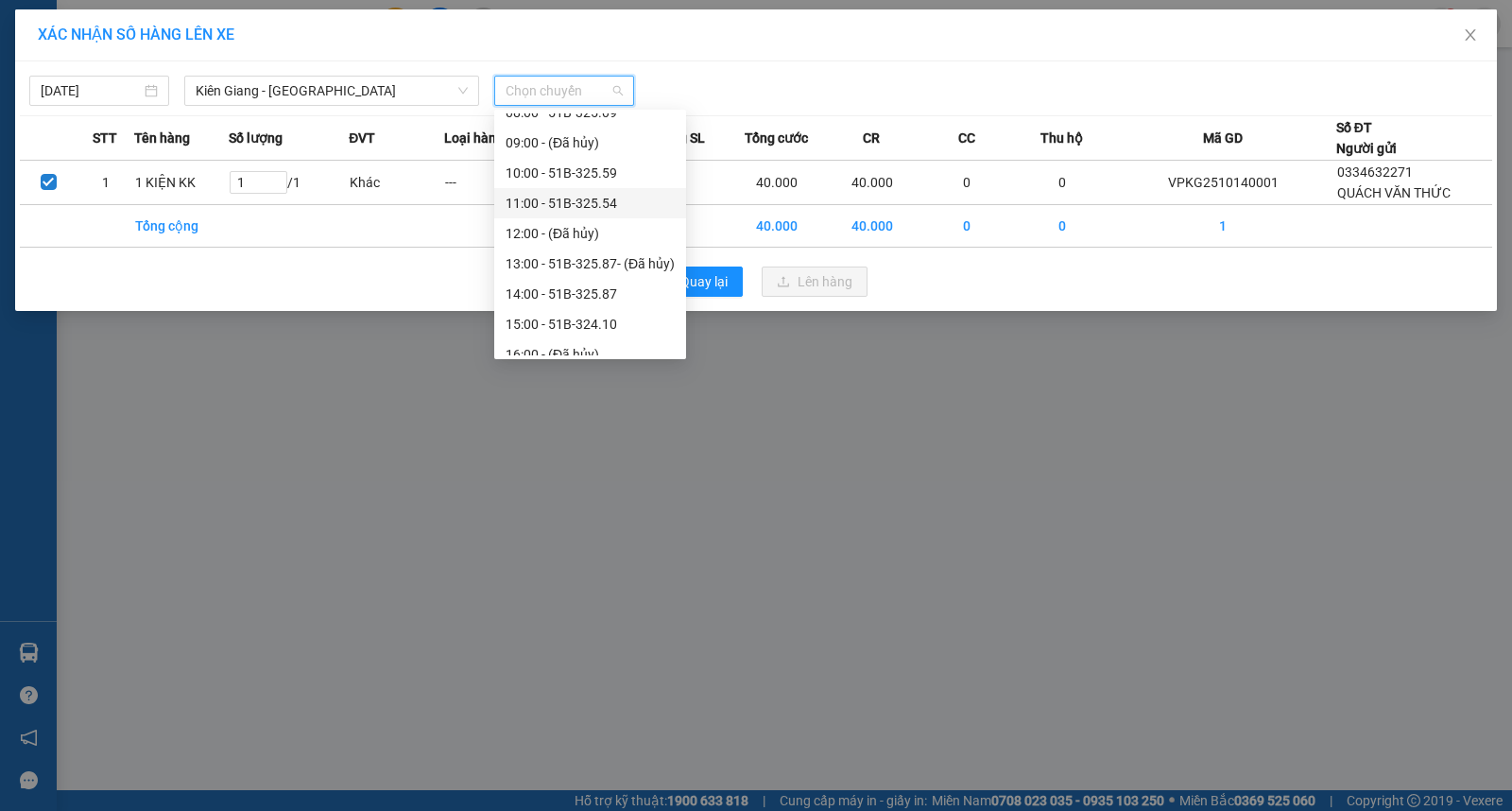
click at [611, 203] on div "11:00 - 51B-325.54" at bounding box center [590, 203] width 169 height 21
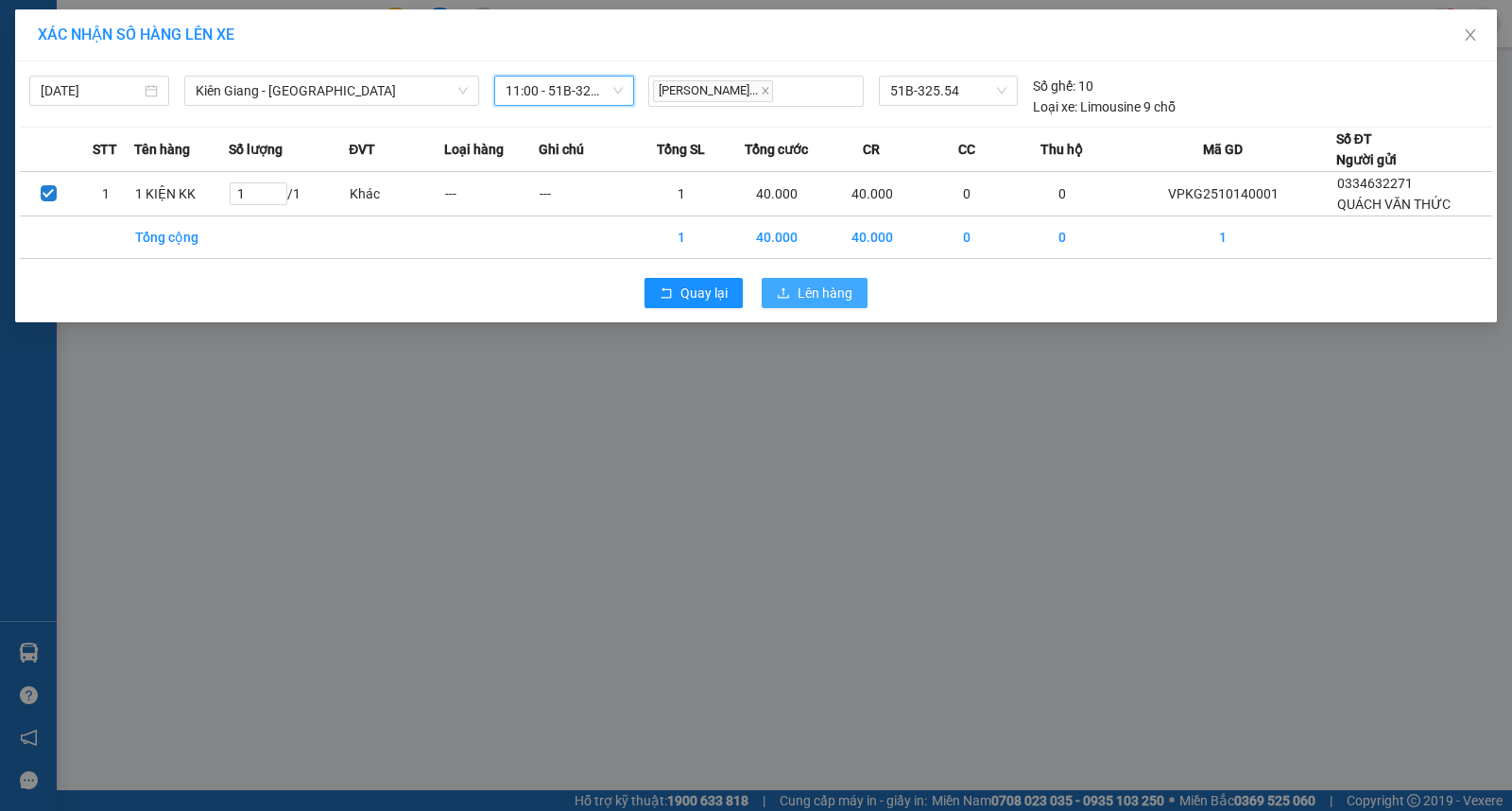
click at [811, 290] on span "Lên hàng" at bounding box center [825, 294] width 55 height 21
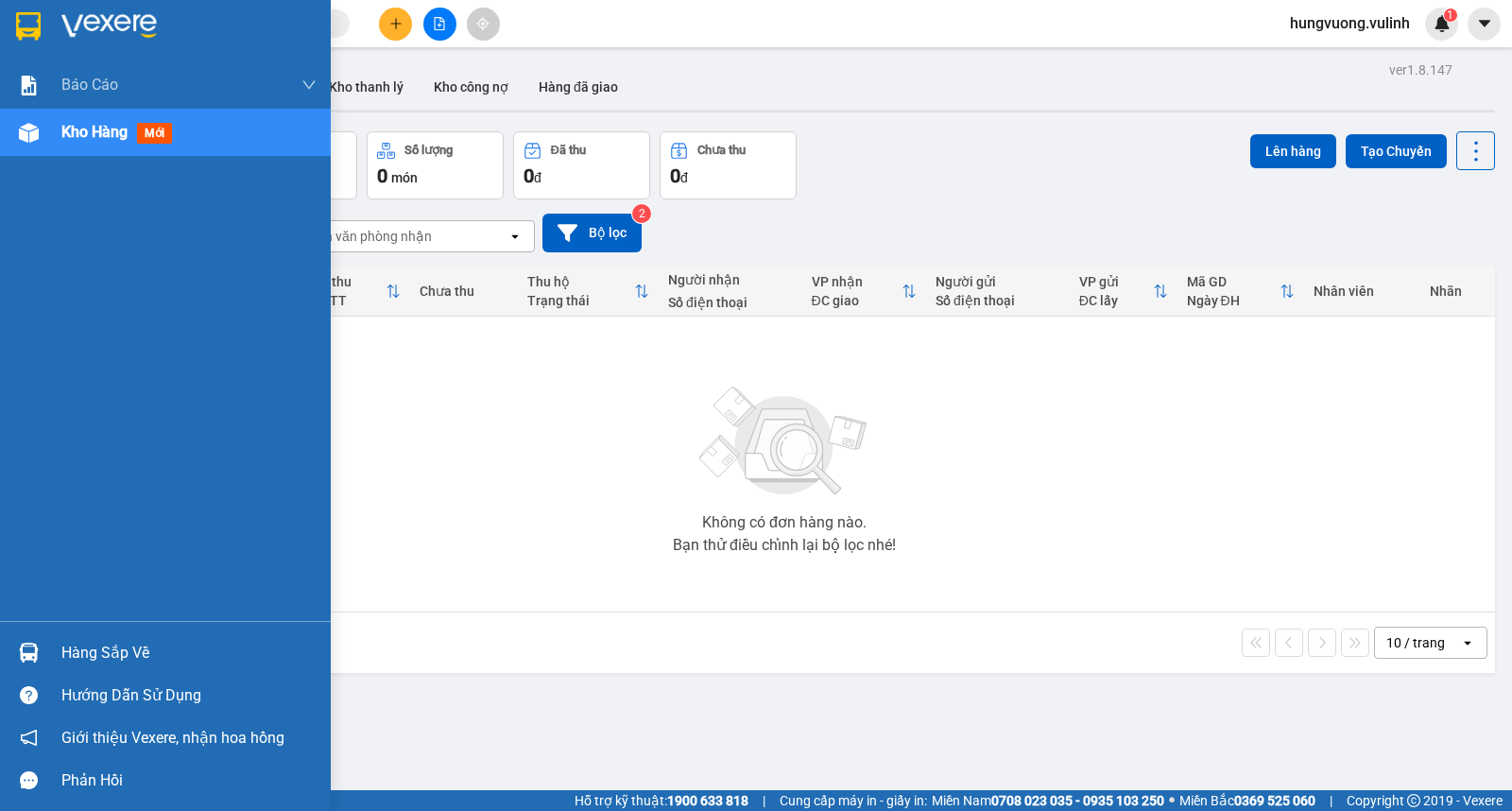
click at [71, 657] on div "Hàng sắp về" at bounding box center [189, 654] width 255 height 29
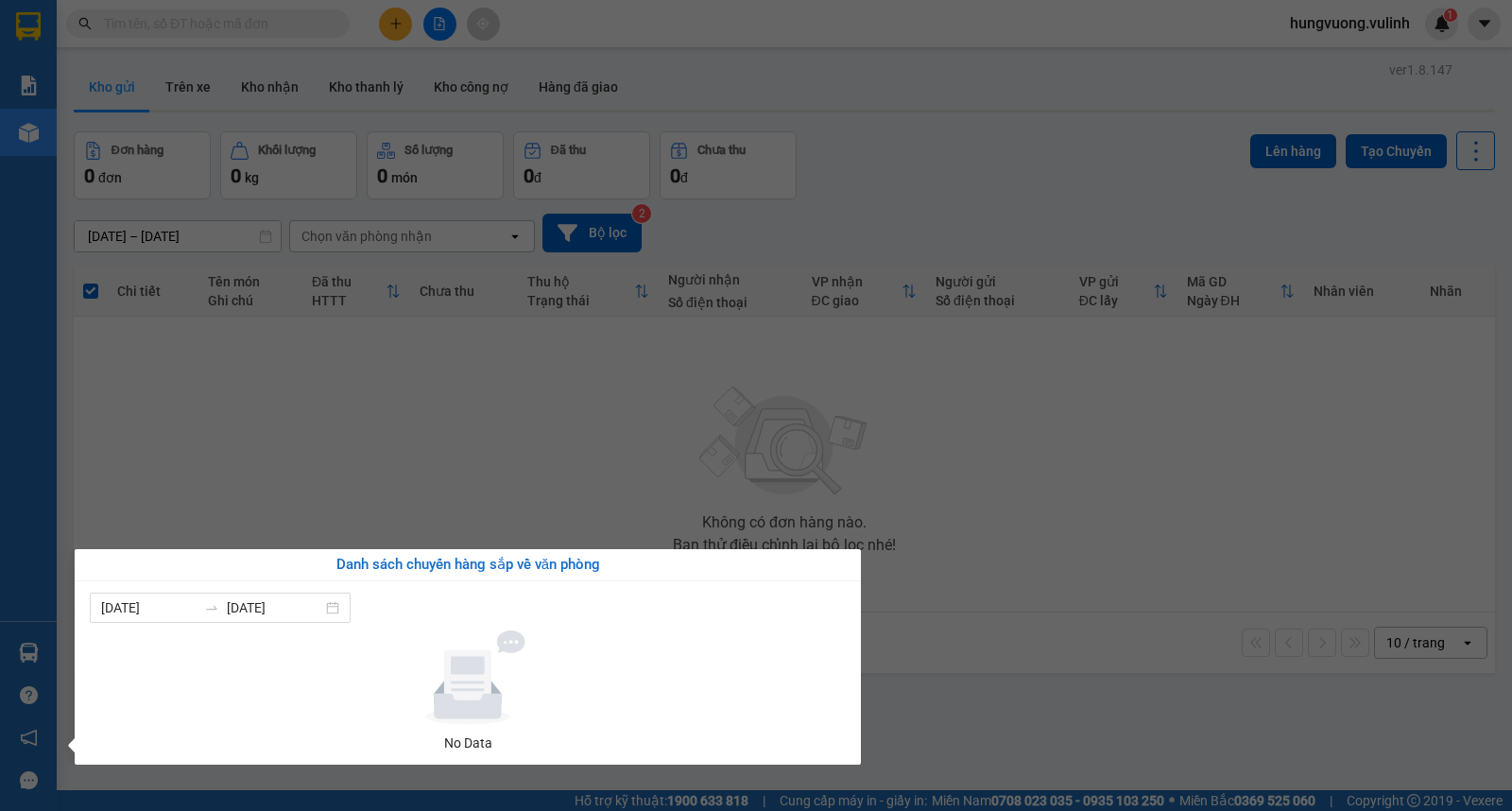
click at [524, 439] on section "Kết quả tìm kiếm ( 0 ) Bộ lọc No Data hungvuong.vulinh 1 Báo cáo BC hàng tồn (t…" at bounding box center [756, 405] width 1512 height 811
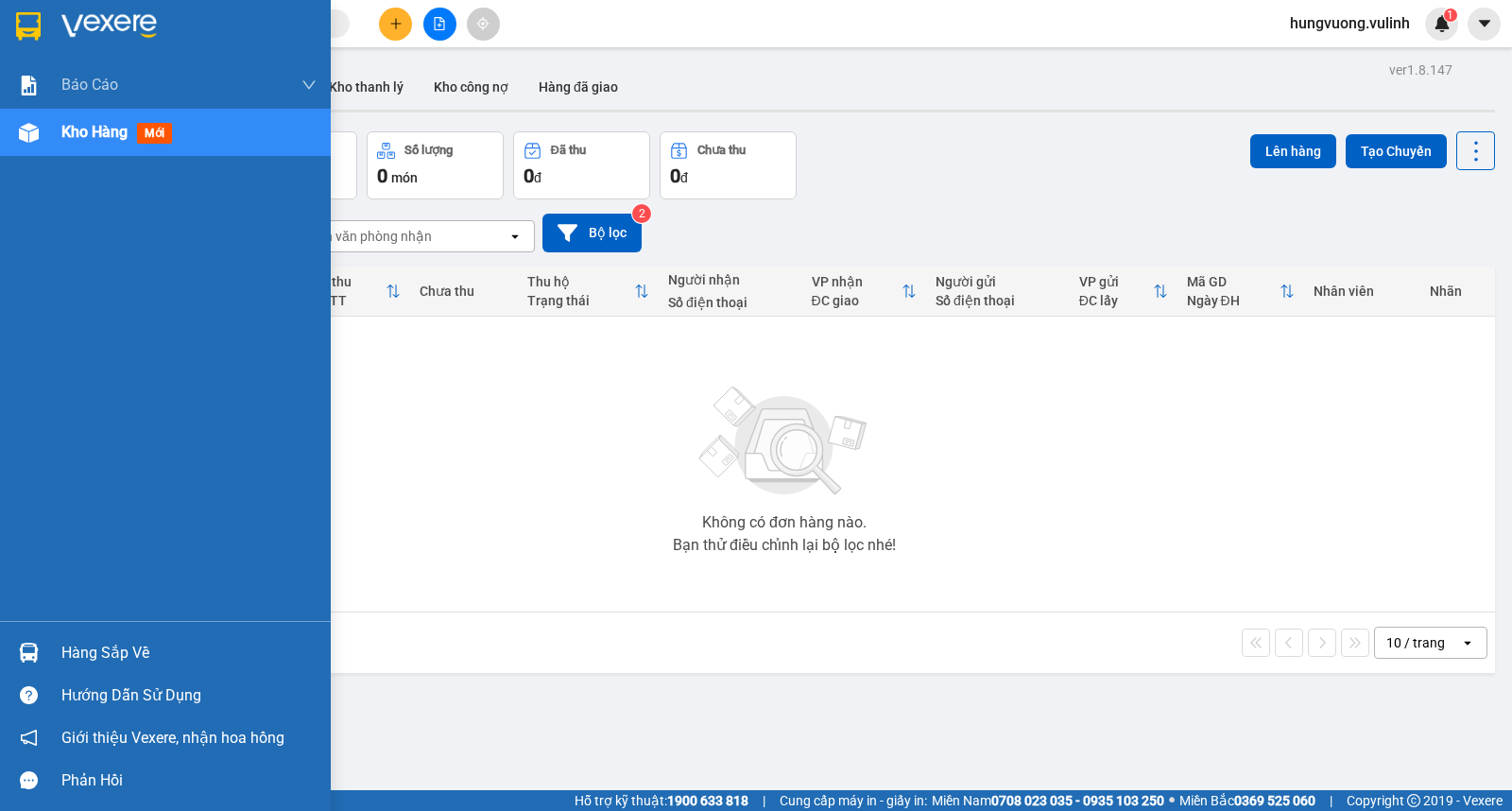
click at [43, 663] on div at bounding box center [29, 653] width 33 height 33
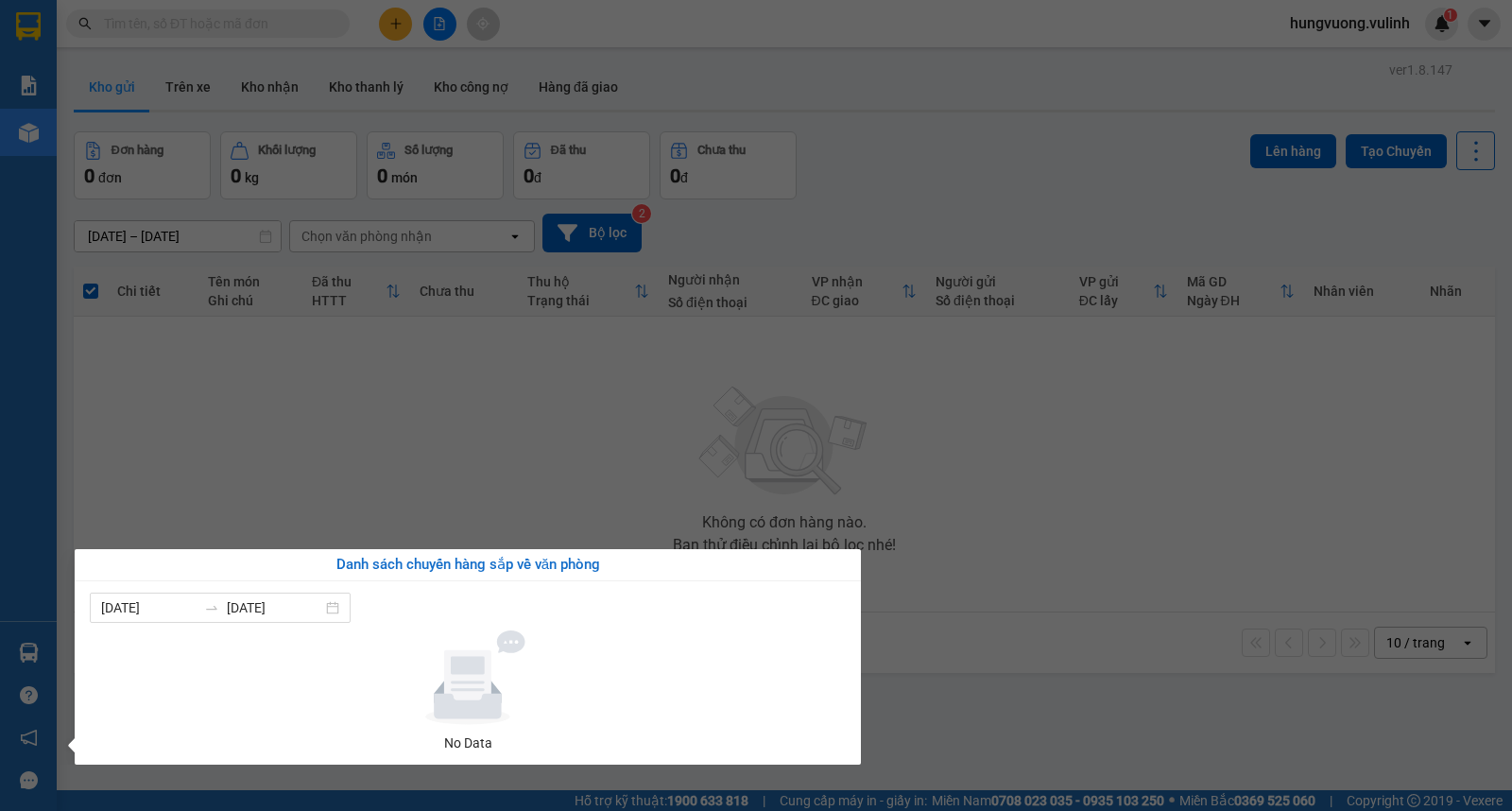
click at [360, 502] on section "Kết quả tìm kiếm ( 0 ) Bộ lọc No Data hungvuong.vulinh 1 Báo cáo BC hàng tồn (t…" at bounding box center [756, 405] width 1512 height 811
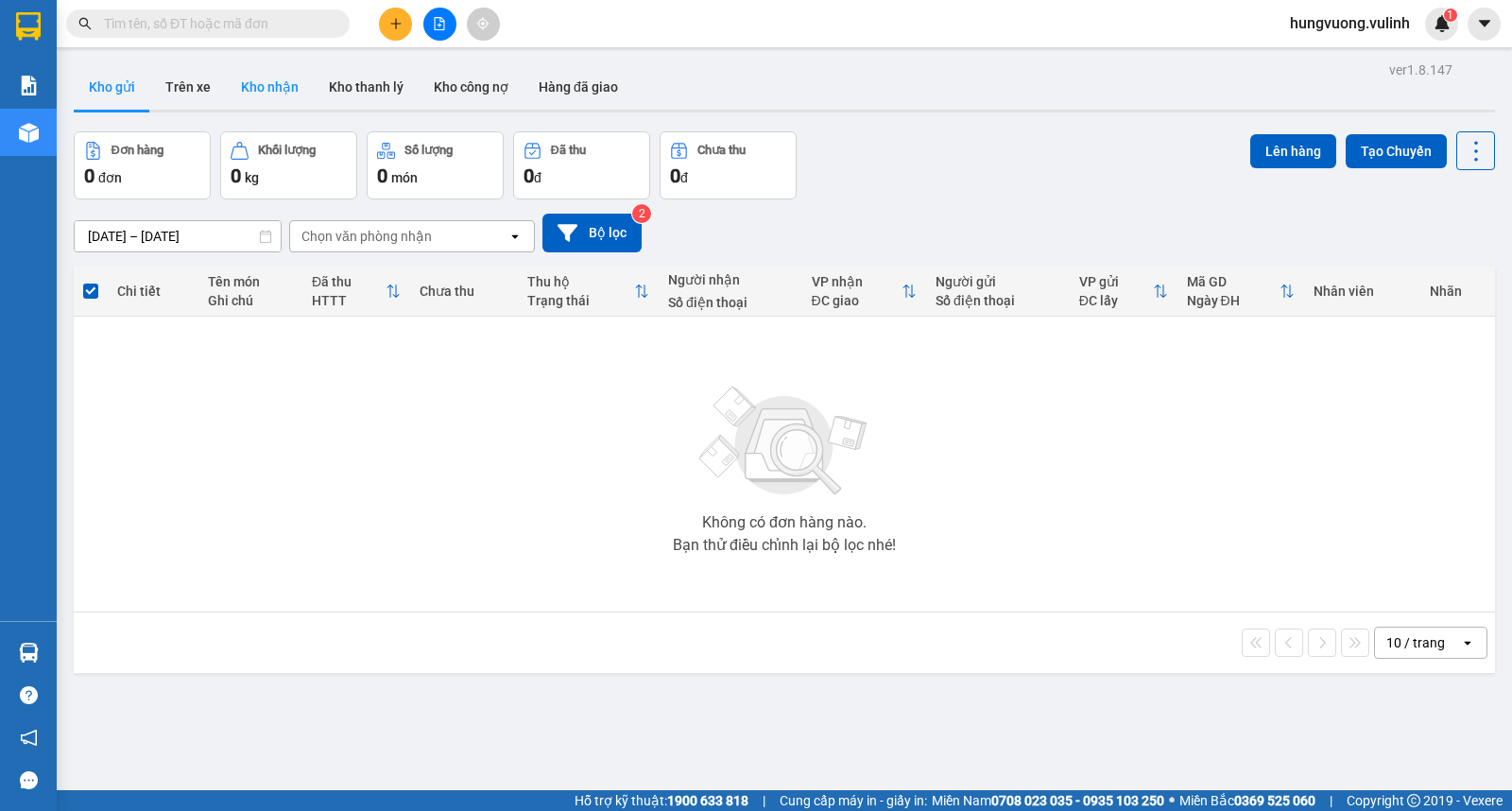
click at [248, 71] on button "Kho nhận" at bounding box center [270, 86] width 88 height 45
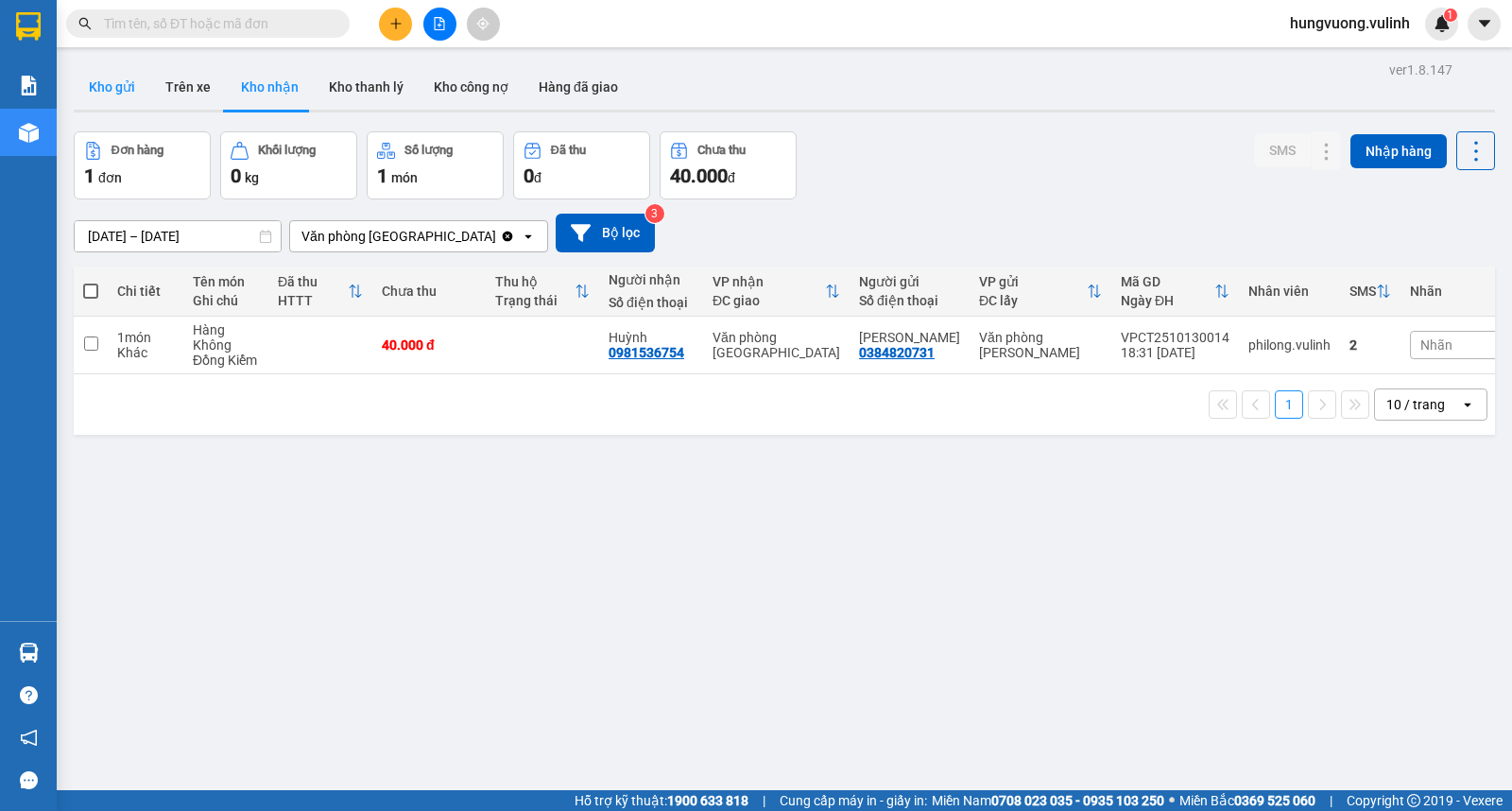
click at [100, 102] on button "Kho gửi" at bounding box center [112, 86] width 77 height 45
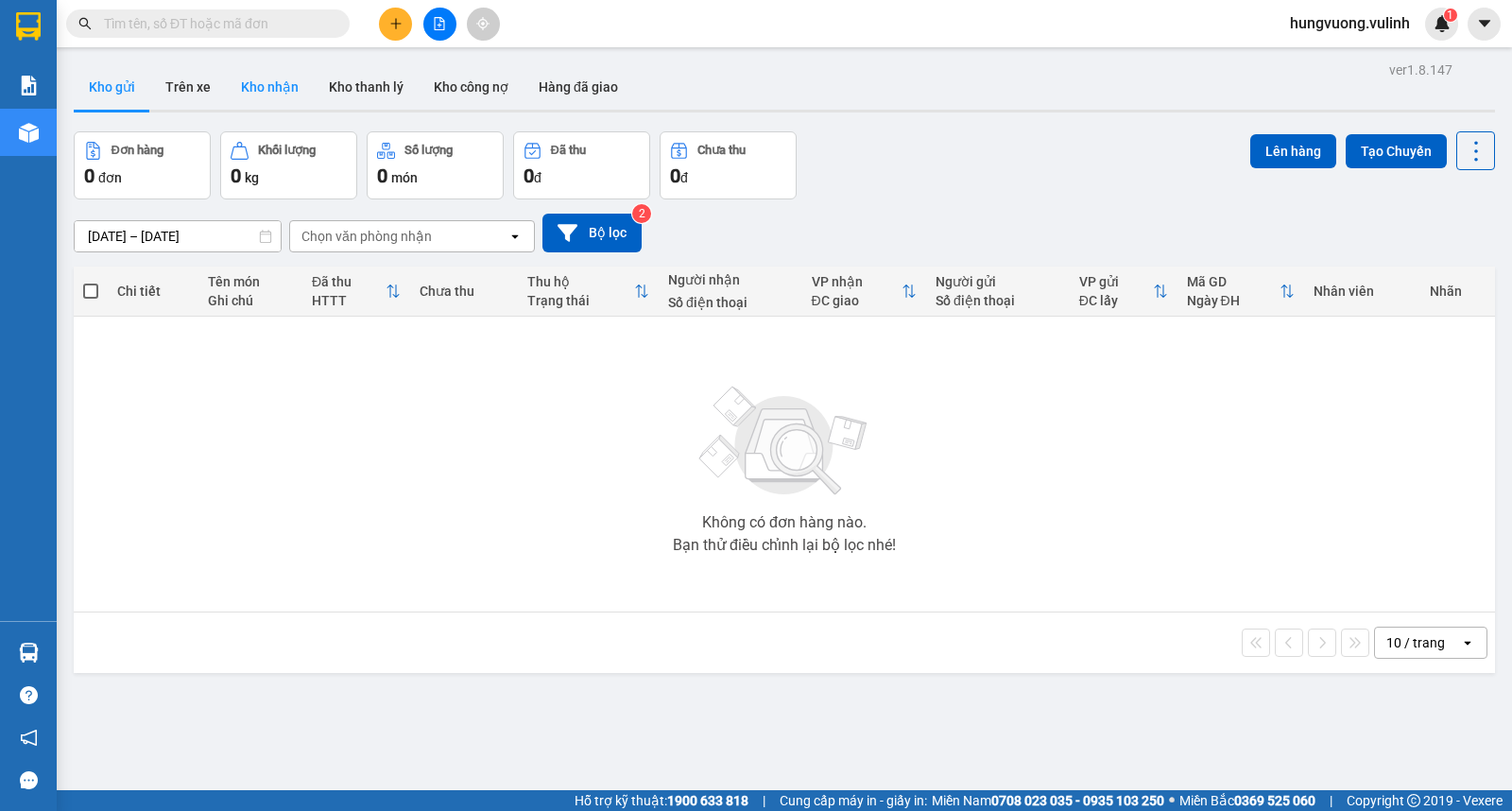
click at [286, 100] on button "Kho nhận" at bounding box center [270, 86] width 88 height 45
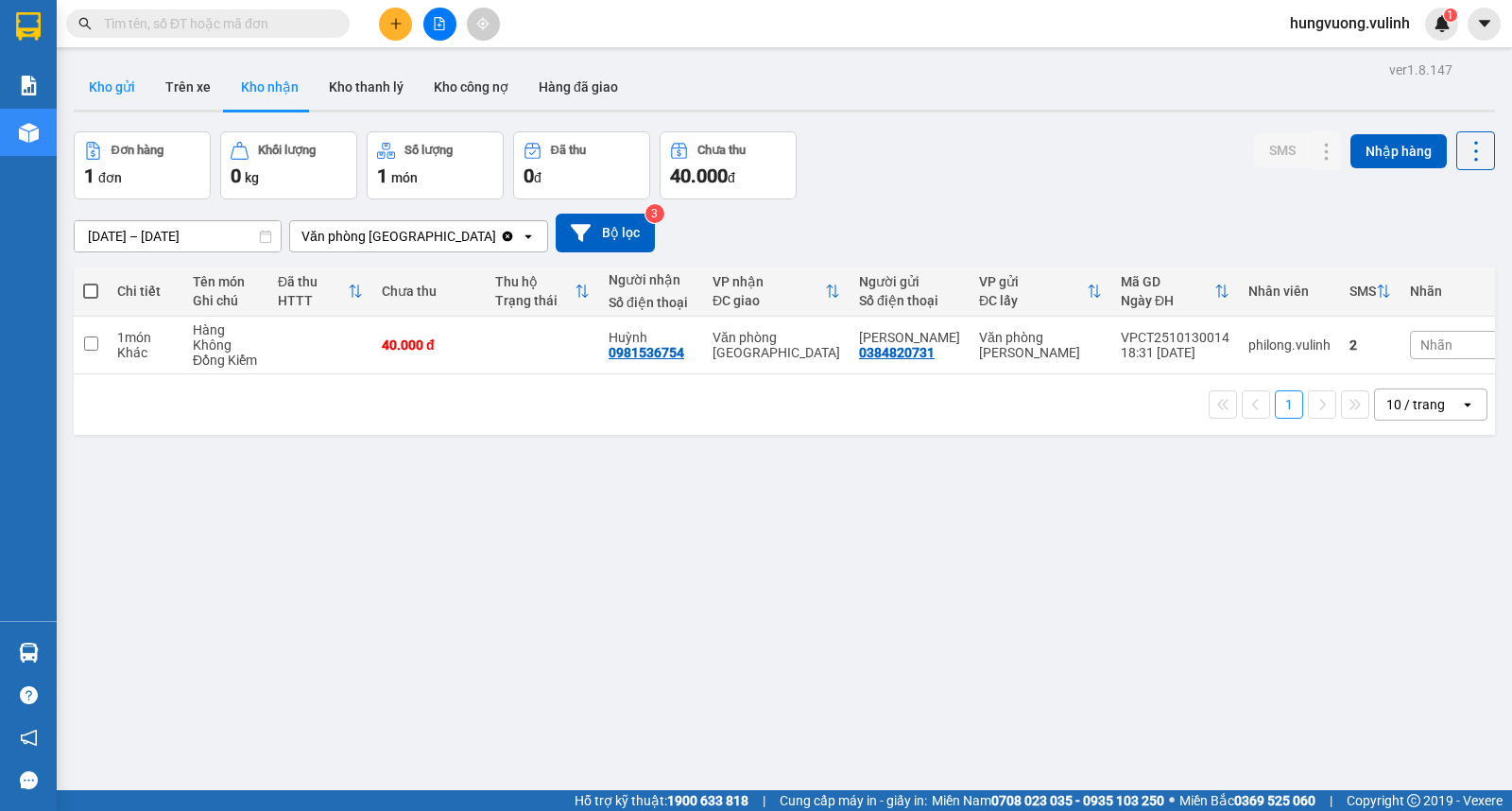
click at [126, 80] on button "Kho gửi" at bounding box center [112, 86] width 77 height 45
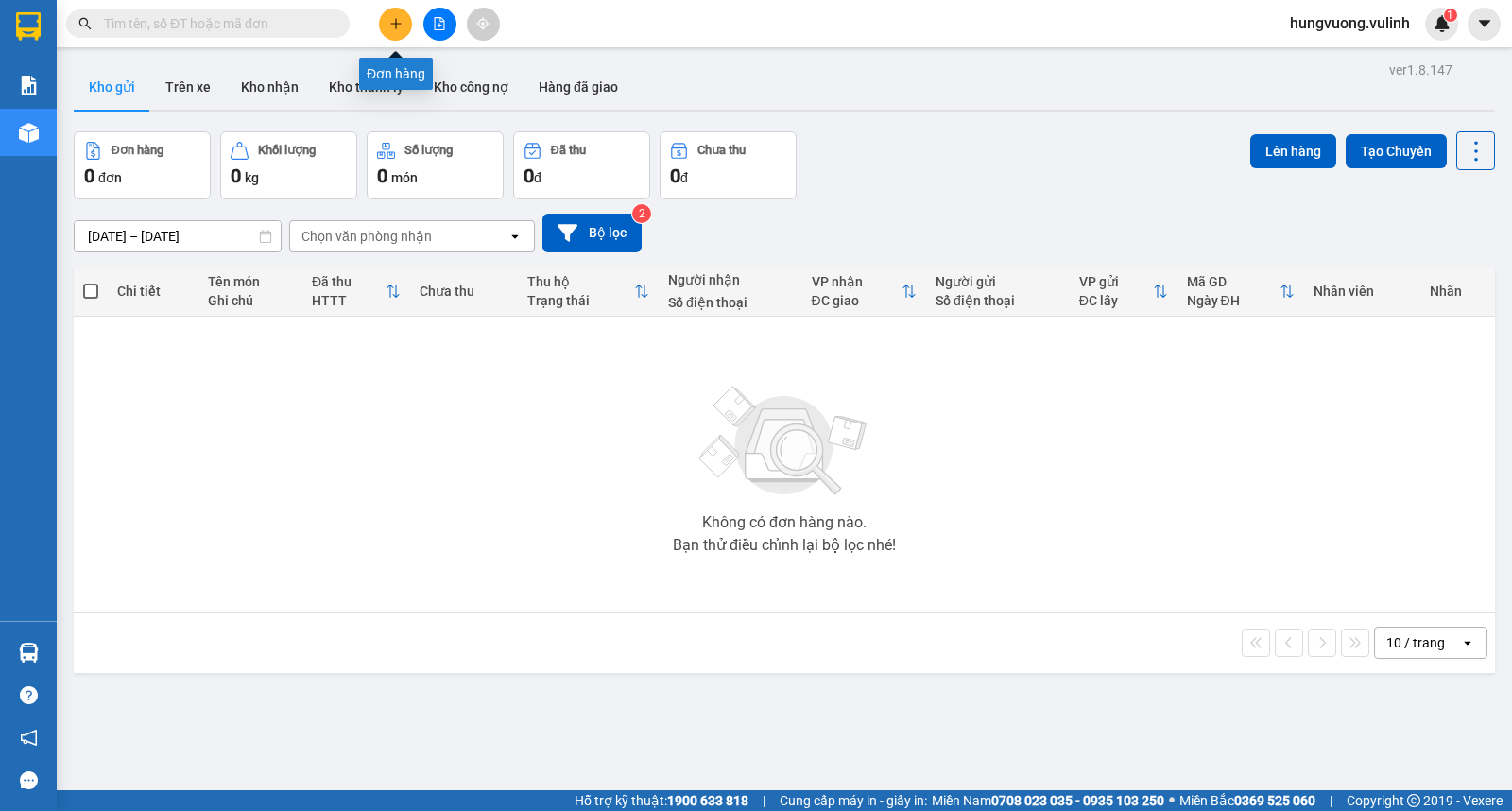
click at [390, 24] on icon "plus" at bounding box center [396, 24] width 13 height 13
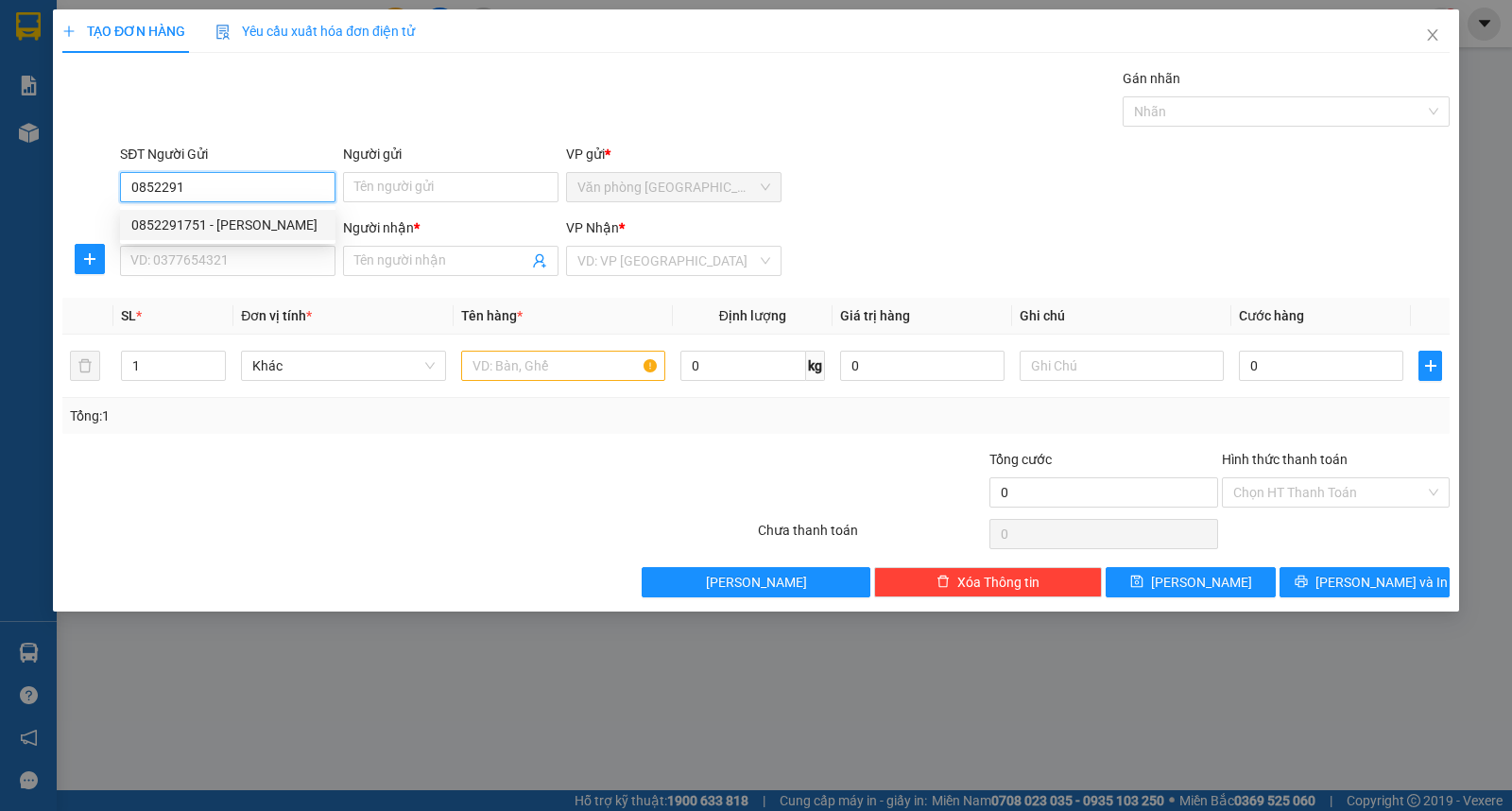
click at [265, 219] on div "0852291751 - [PERSON_NAME]" at bounding box center [227, 226] width 193 height 21
type input "0852291751"
type input "TUẤN ANH"
type input "0788806598"
type input "[PERSON_NAME]"
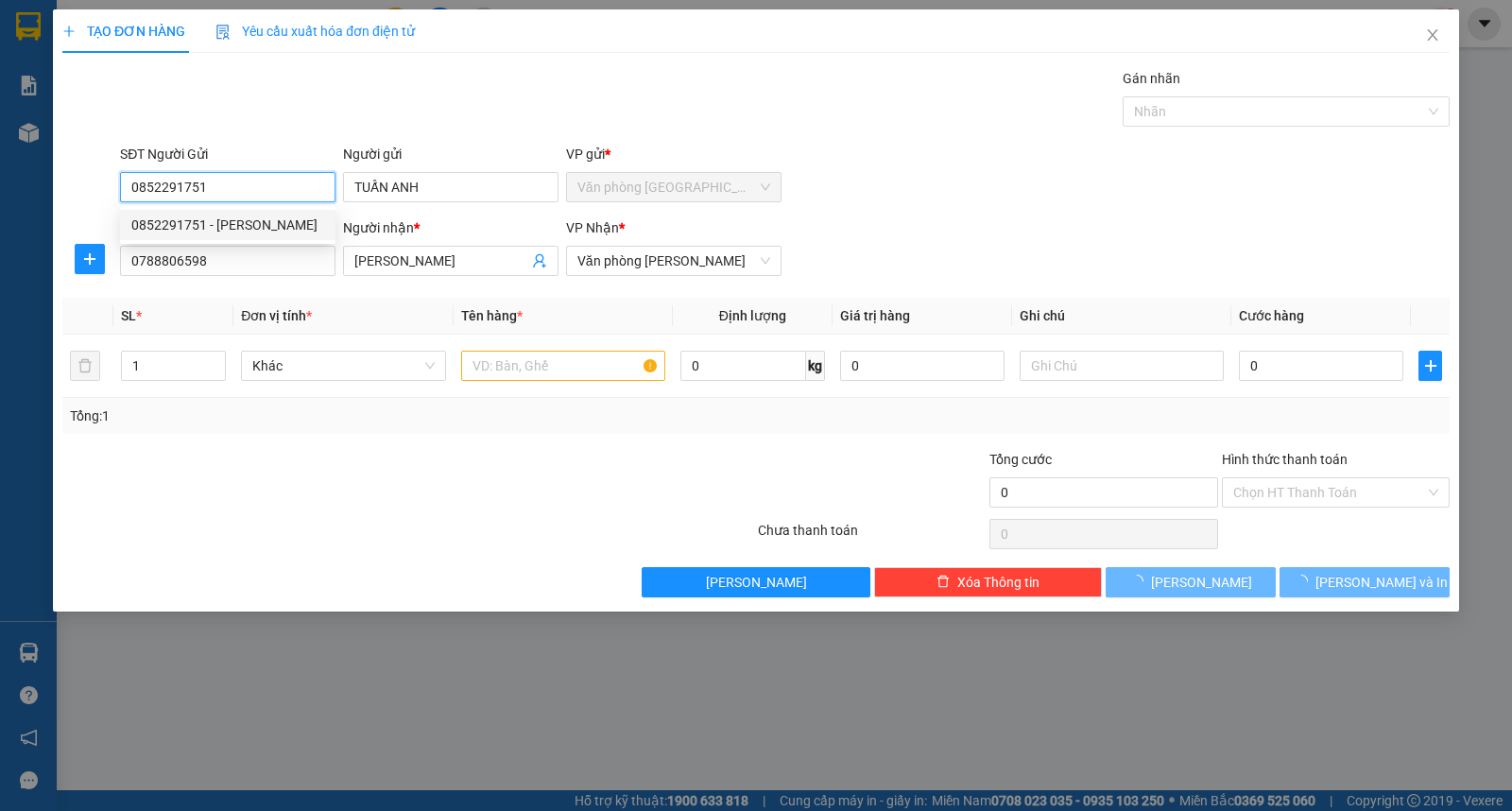
type input "50.000"
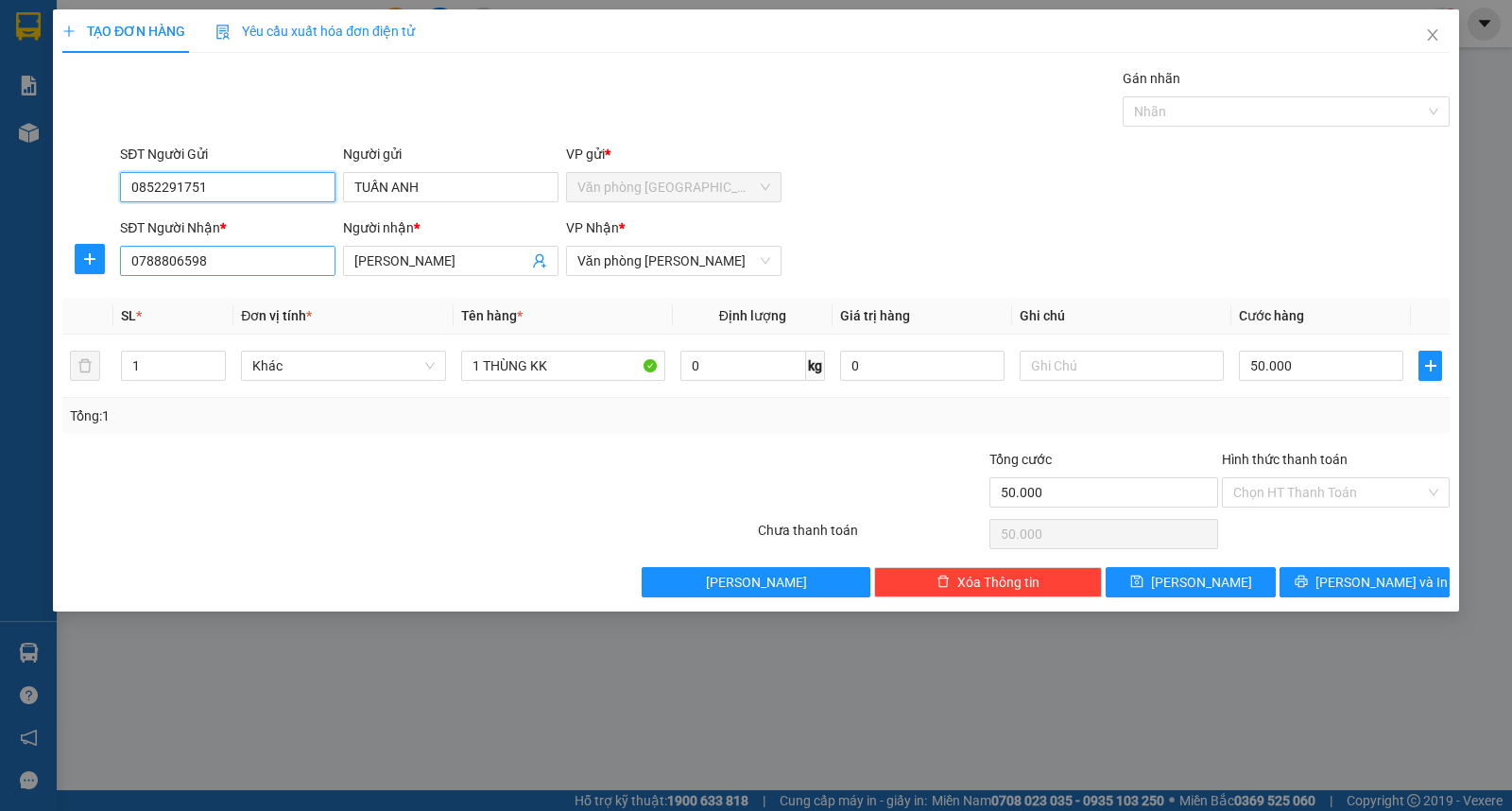
type input "0852291751"
click at [289, 268] on input "0788806598" at bounding box center [227, 261] width 216 height 31
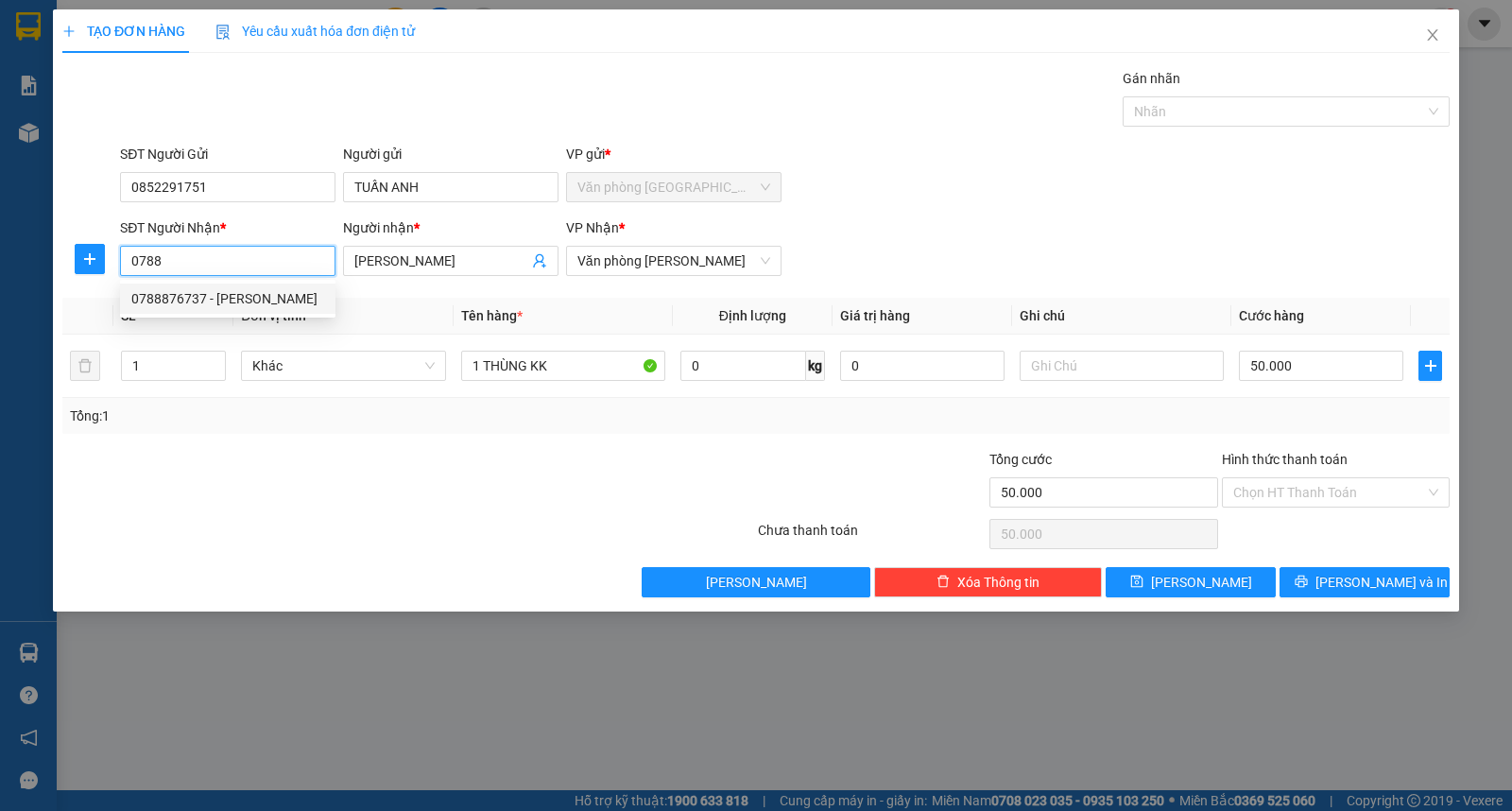
click at [265, 290] on div "0788876737 - [PERSON_NAME]" at bounding box center [227, 298] width 193 height 21
type input "0788876737"
type input "TRINH"
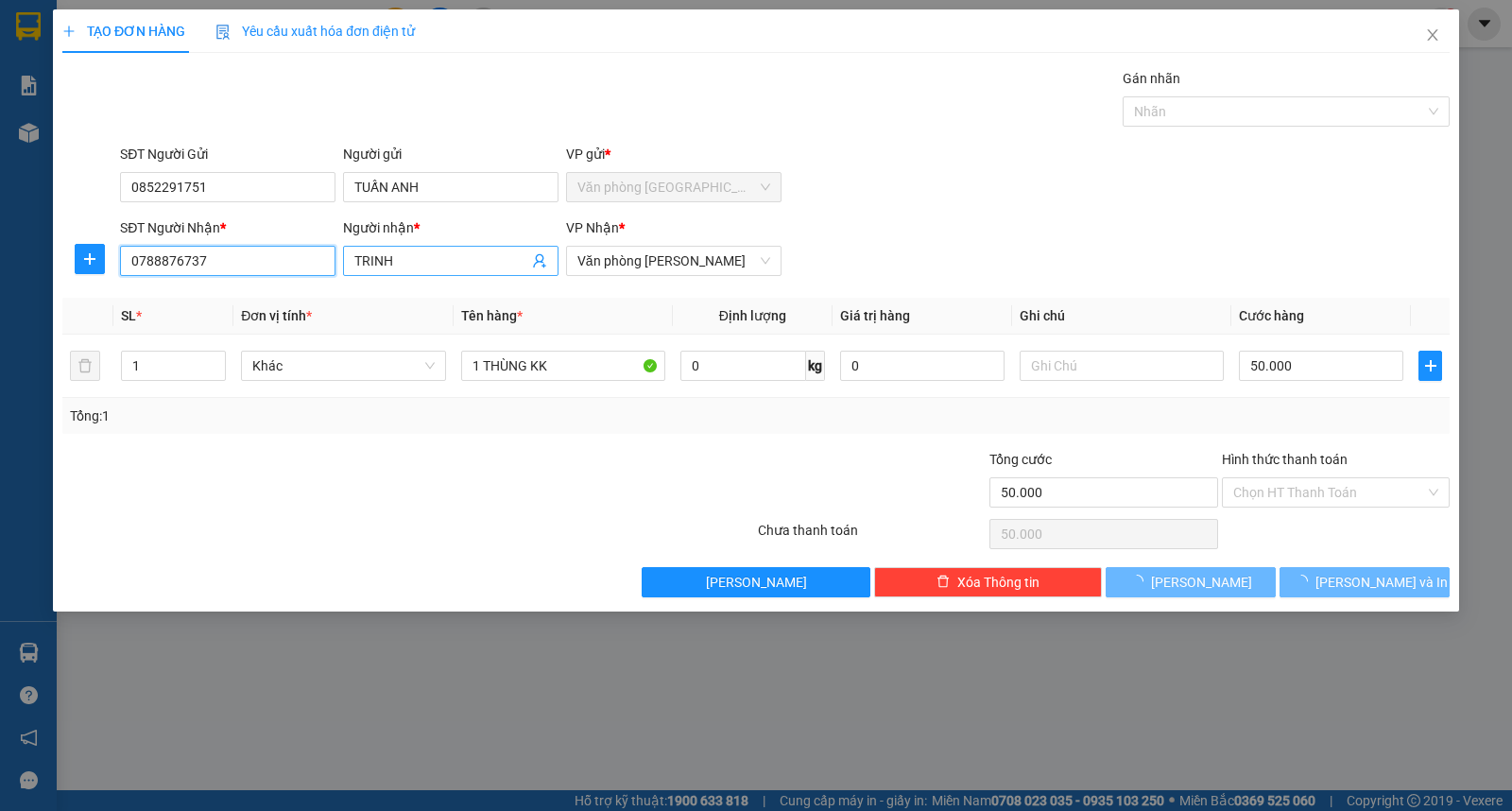
type input "70.000"
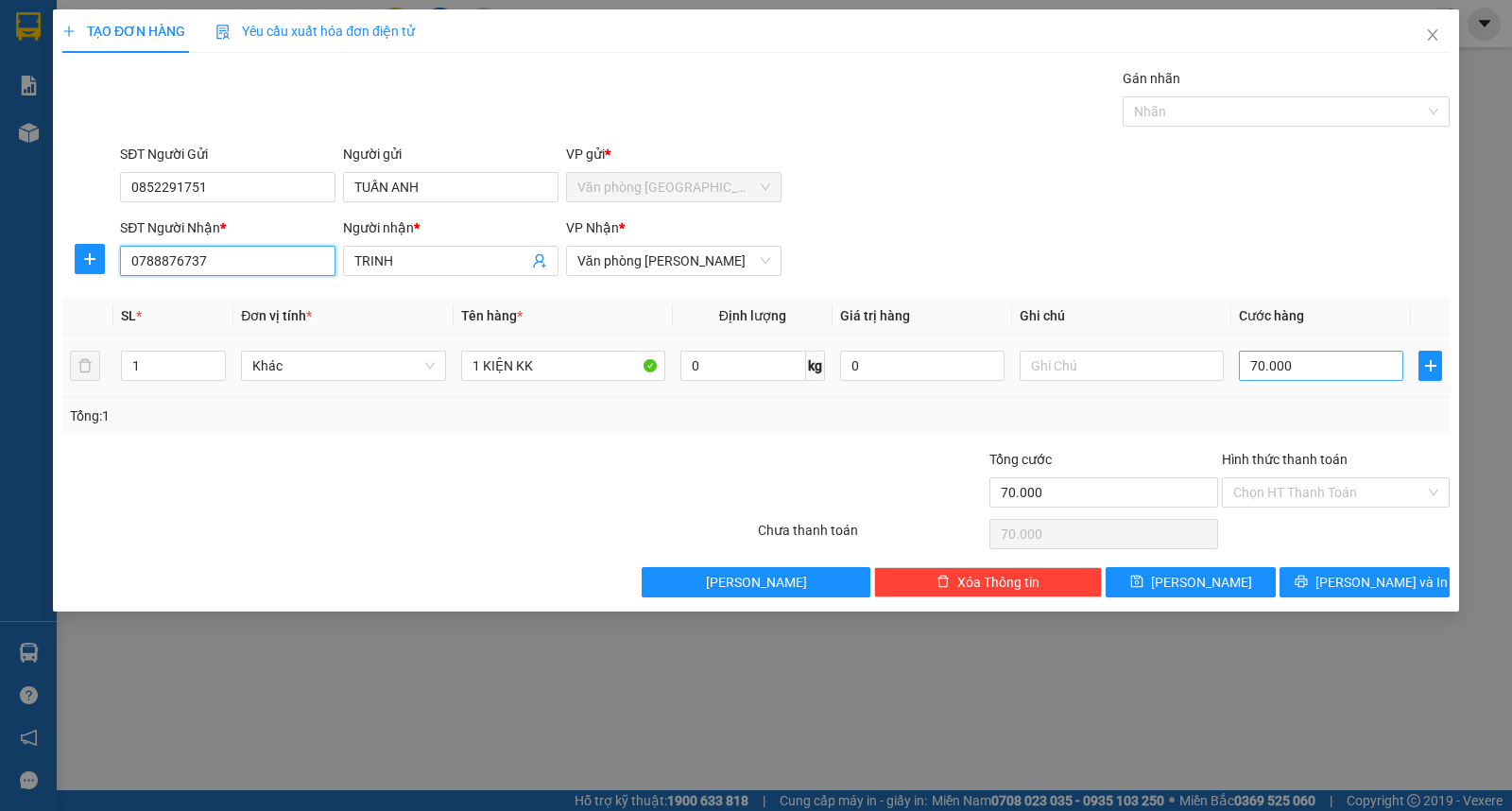
type input "0788876737"
type input "4"
type input "40"
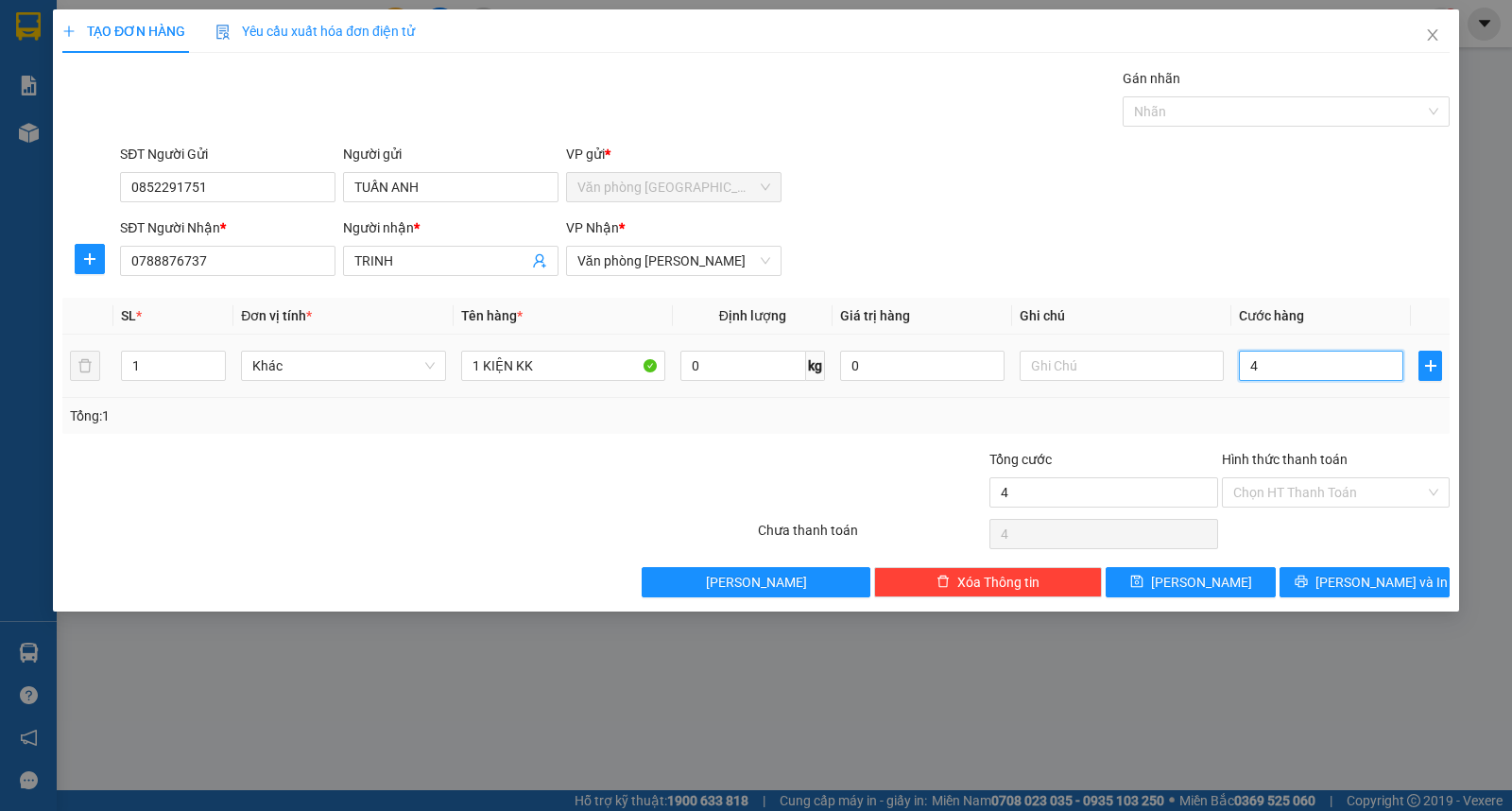
type input "40"
type input "400"
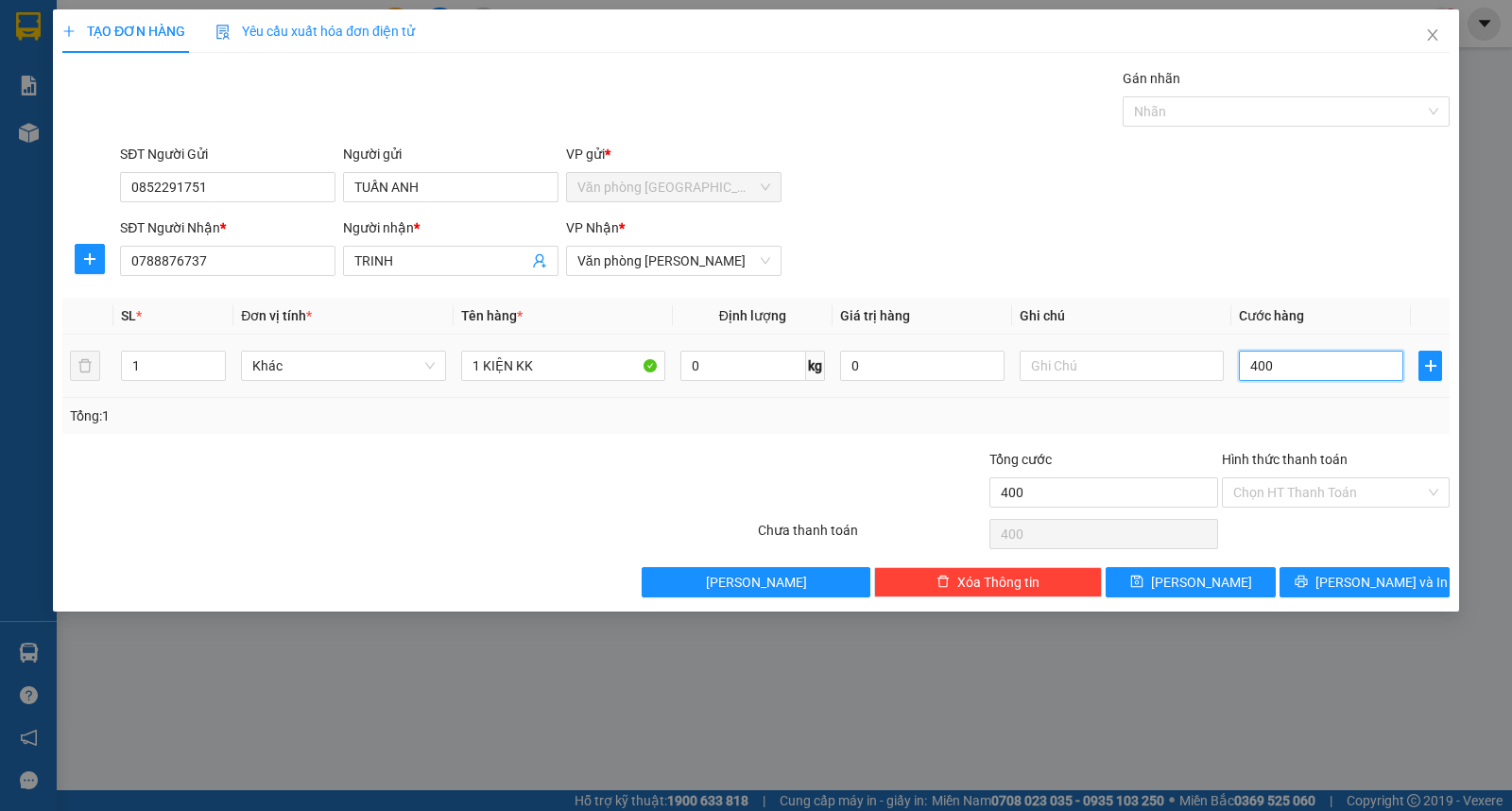
type input "4.000"
type input "40.000"
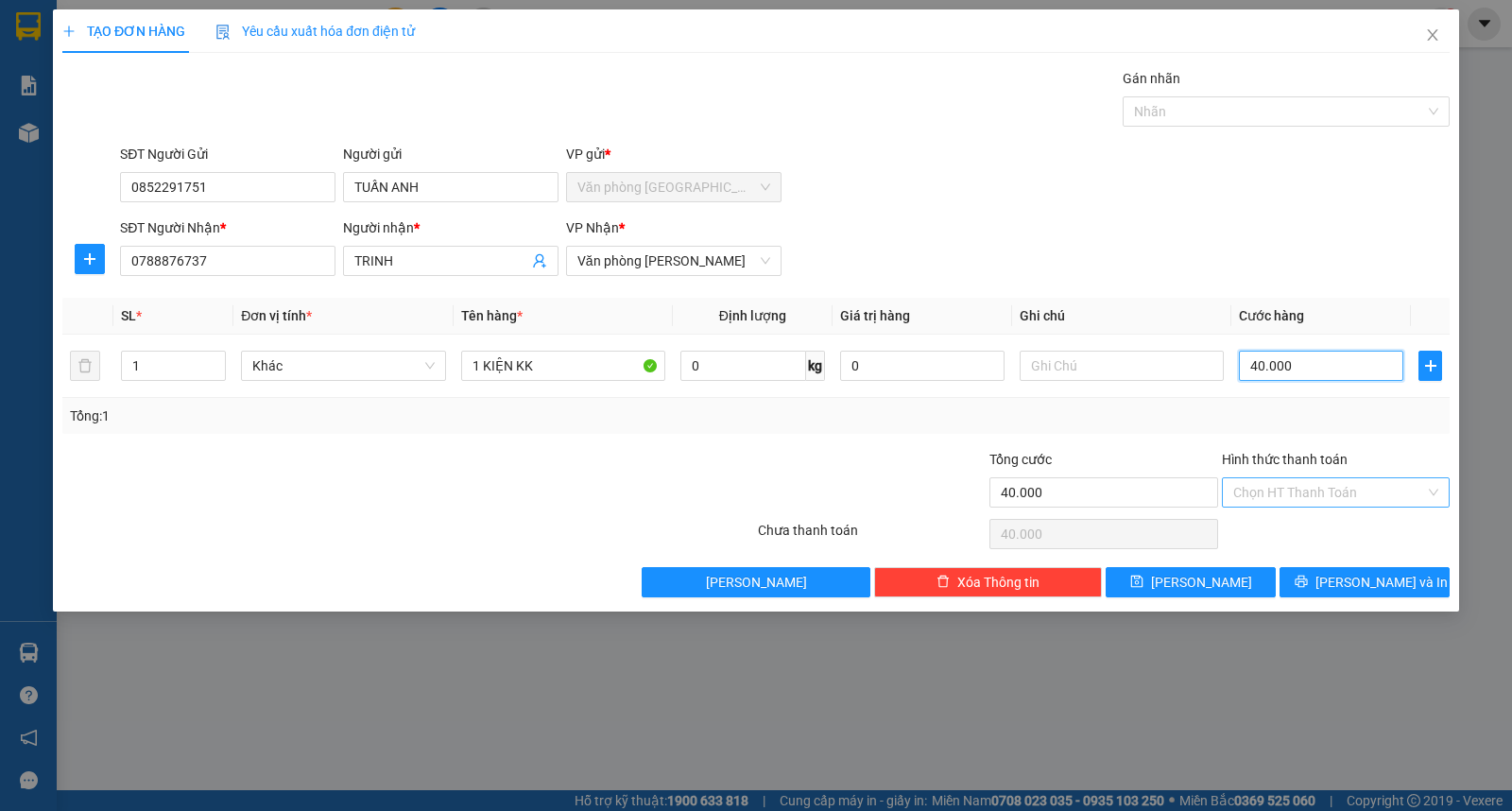
type input "40.000"
click at [1317, 479] on input "Hình thức thanh toán" at bounding box center [1330, 493] width 192 height 29
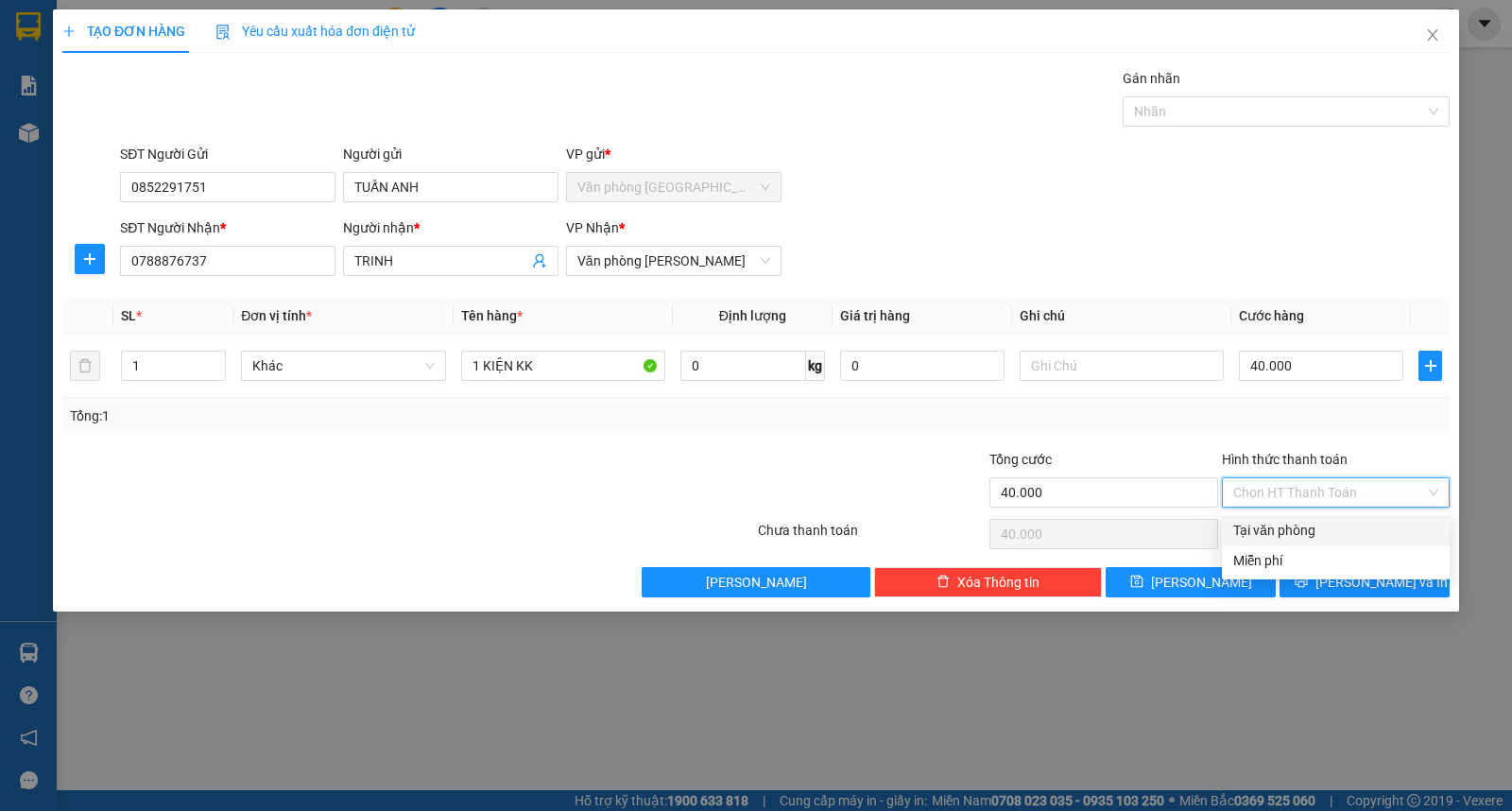
click at [1307, 530] on div "Tại văn phòng" at bounding box center [1336, 531] width 205 height 21
type input "0"
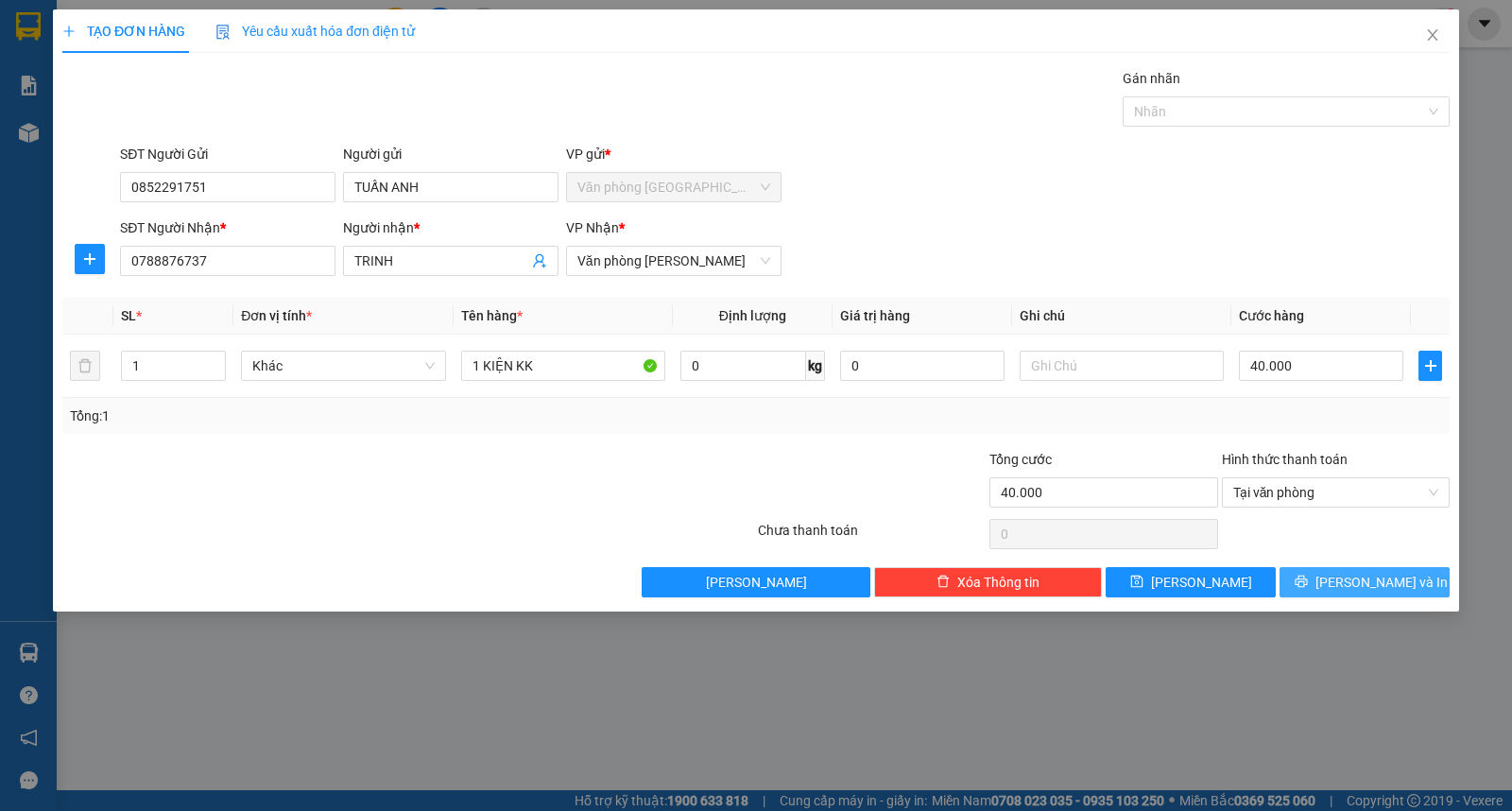
click at [1397, 584] on span "[PERSON_NAME] và In" at bounding box center [1382, 583] width 132 height 21
